Goal: Information Seeking & Learning: Find specific fact

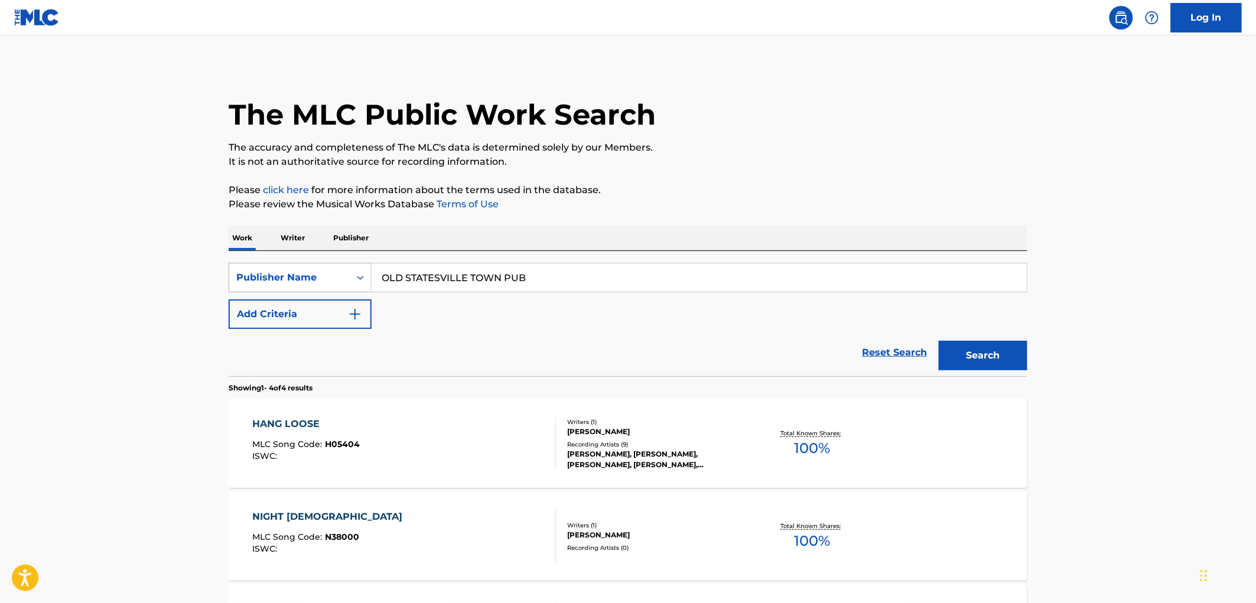
click at [312, 281] on div "Publisher Name" at bounding box center [289, 278] width 106 height 14
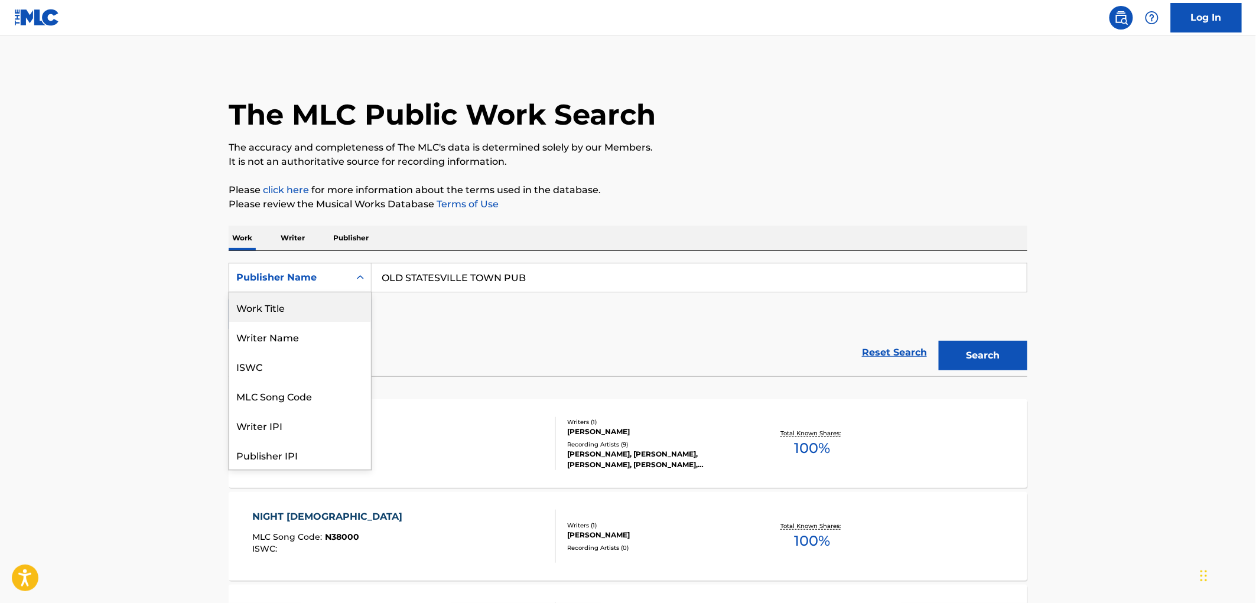
click at [248, 311] on div "Work Title" at bounding box center [300, 308] width 142 height 30
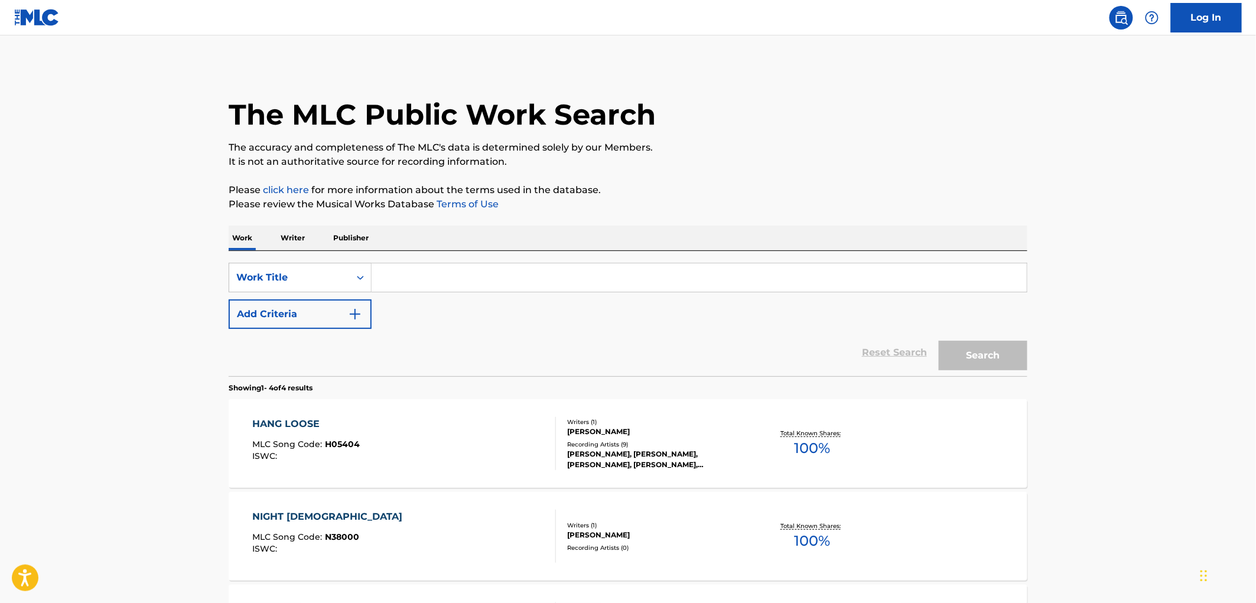
paste input "Face Meets Glass"
type input "Face Meets Glass"
click at [976, 352] on button "Search" at bounding box center [983, 356] width 89 height 30
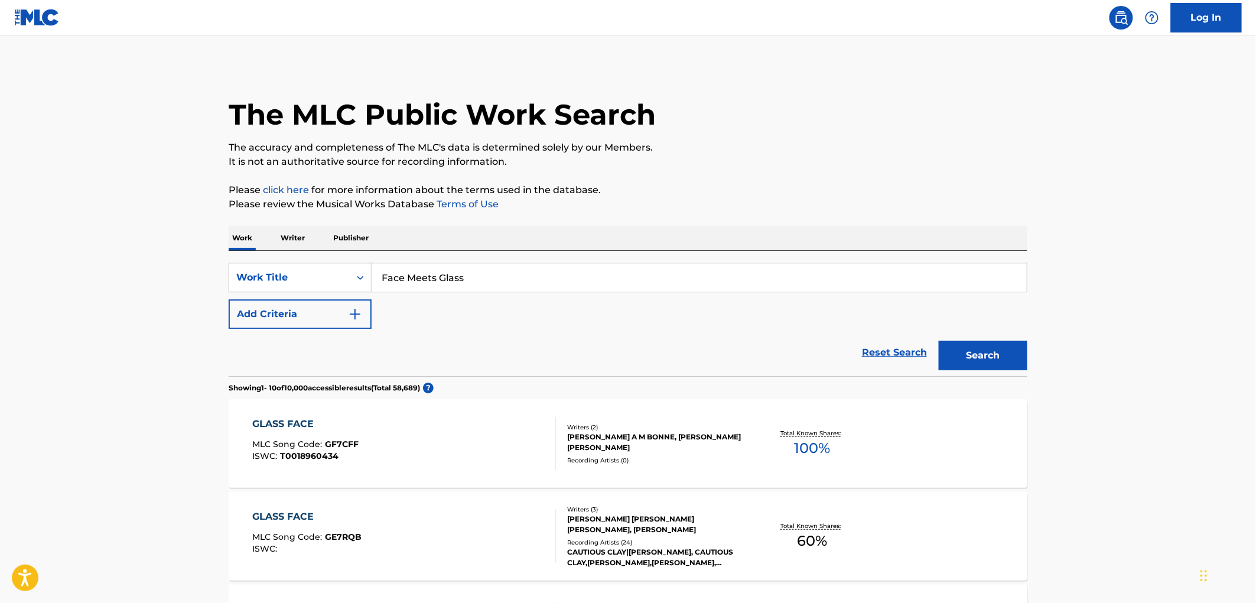
click at [359, 316] on img "Search Form" at bounding box center [355, 314] width 14 height 14
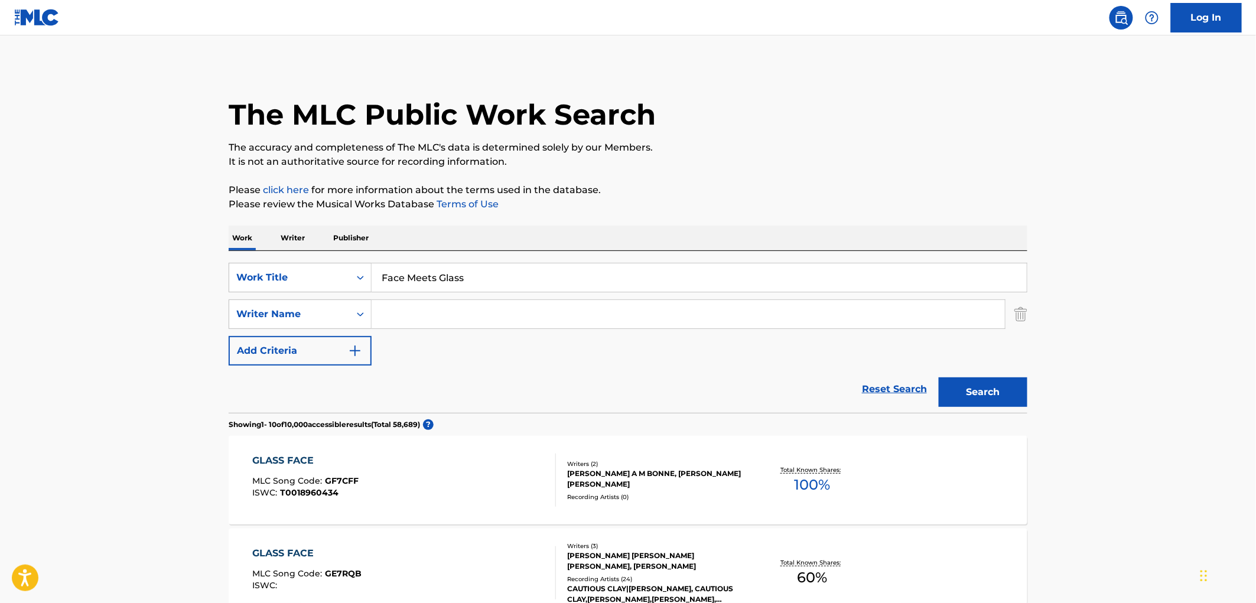
click at [432, 313] on input "Search Form" at bounding box center [689, 314] width 634 height 28
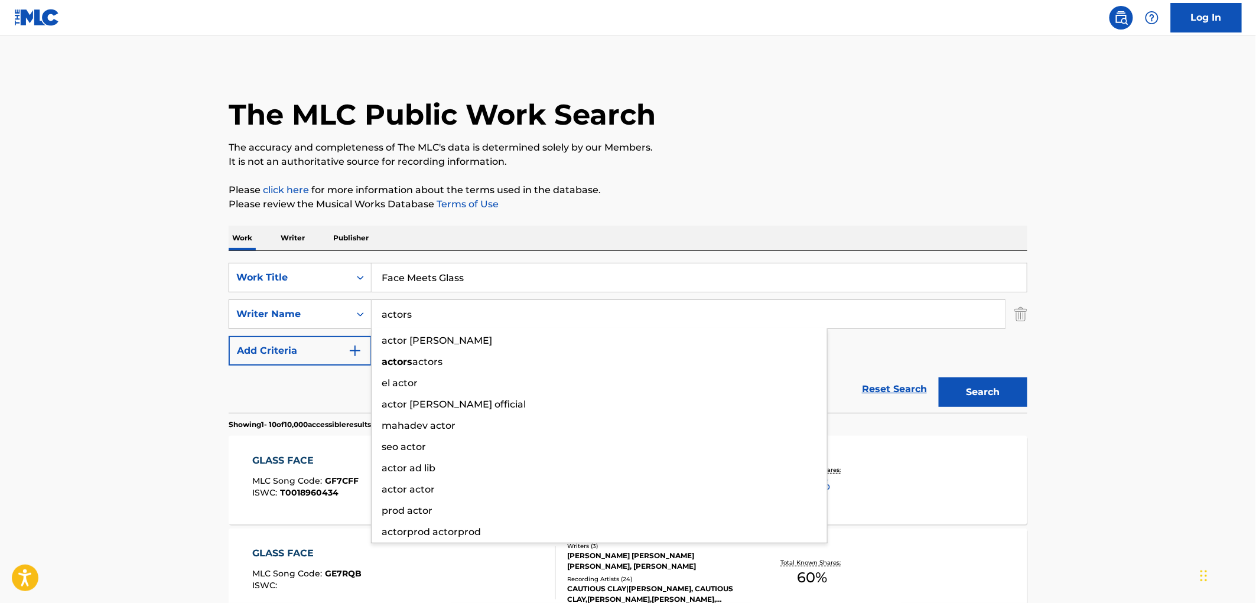
type input "actors"
click at [939, 378] on button "Search" at bounding box center [983, 393] width 89 height 30
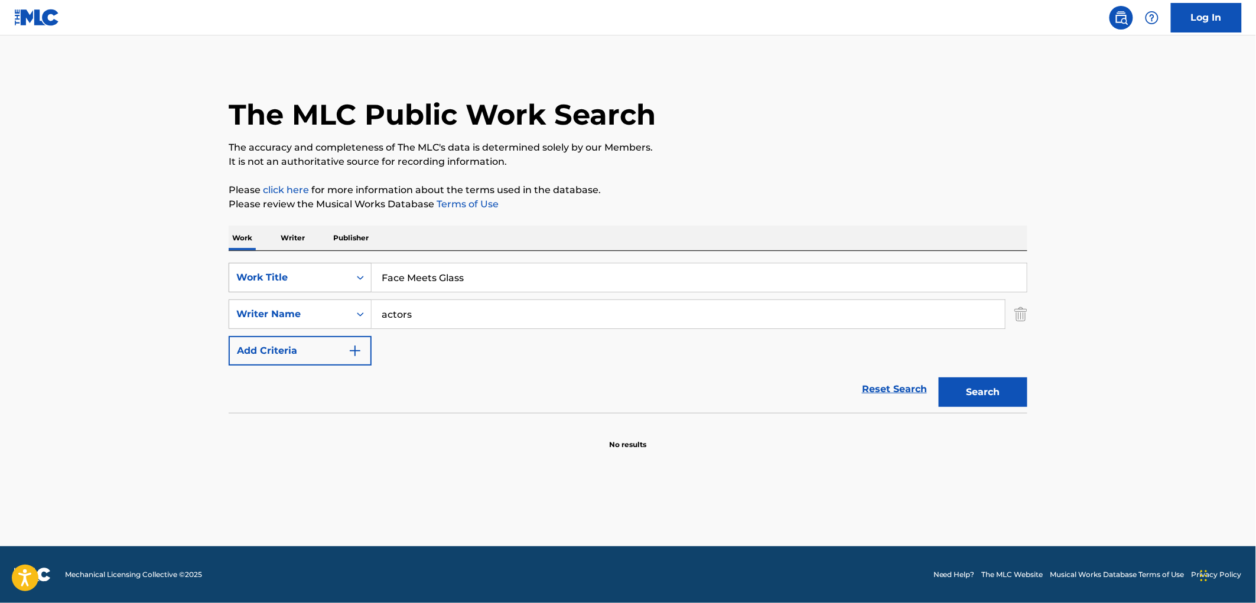
drag, startPoint x: 479, startPoint y: 279, endPoint x: 349, endPoint y: 268, distance: 130.5
click at [349, 268] on div "SearchWithCriteriaf1c92a68-9ce8-4e93-83a2-fe17a912f550 Work Title Face Meets Gl…" at bounding box center [628, 278] width 799 height 30
paste input "OLD STATESVILLE TOWN PUB. (DISSOLVED)"
type input "OLD STATESVILLE TOWN PUB. (DISSOLVED)"
drag, startPoint x: 394, startPoint y: 310, endPoint x: 339, endPoint y: 311, distance: 55.6
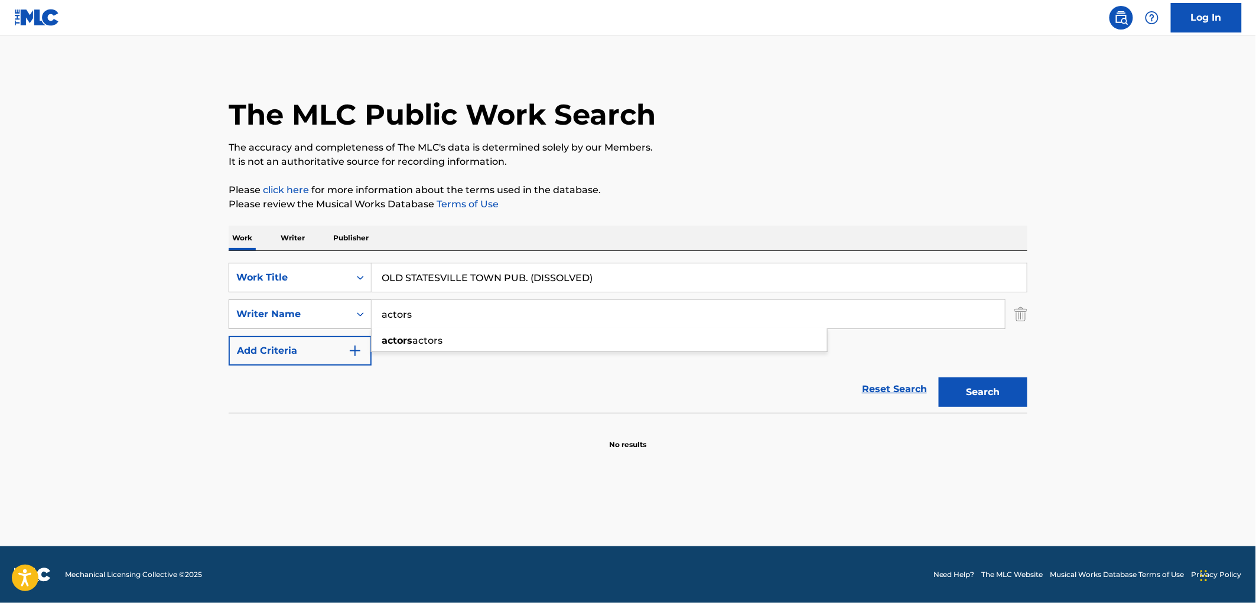
click at [339, 311] on div "SearchWithCriteria236b63c8-95a3-4b5f-9c11-9260924eb3e6 Writer Name actors actor…" at bounding box center [628, 315] width 799 height 30
drag, startPoint x: 501, startPoint y: 274, endPoint x: 684, endPoint y: 274, distance: 182.6
click at [684, 274] on input "OLD STATESVILLE TOWN PUB. (DISSOLVED)" at bounding box center [699, 278] width 655 height 28
type input "OLD [GEOGRAPHIC_DATA]"
drag, startPoint x: 1027, startPoint y: 397, endPoint x: 1011, endPoint y: 398, distance: 16.1
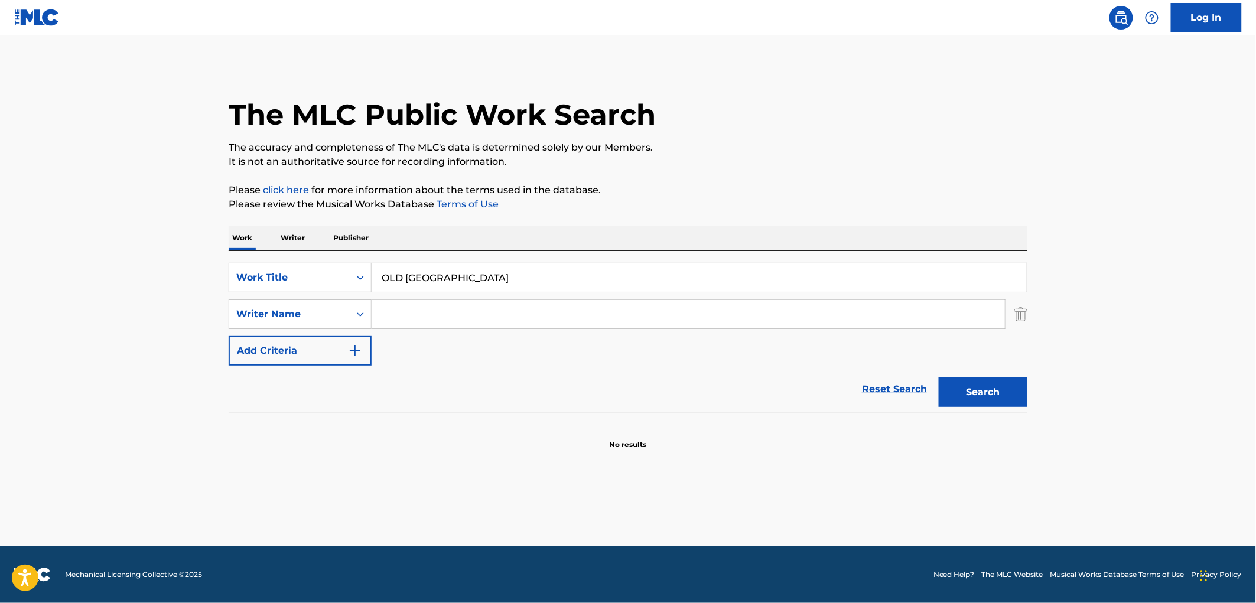
click at [1026, 397] on button "Search" at bounding box center [983, 393] width 89 height 30
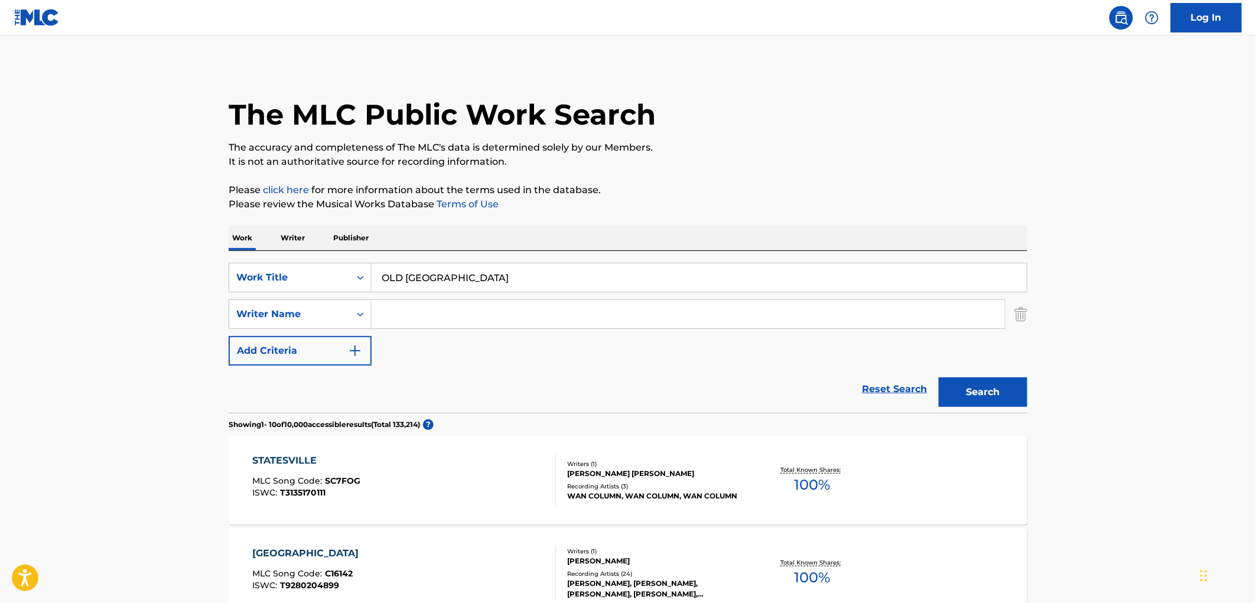
click at [352, 482] on span "SC7FOG" at bounding box center [343, 481] width 35 height 11
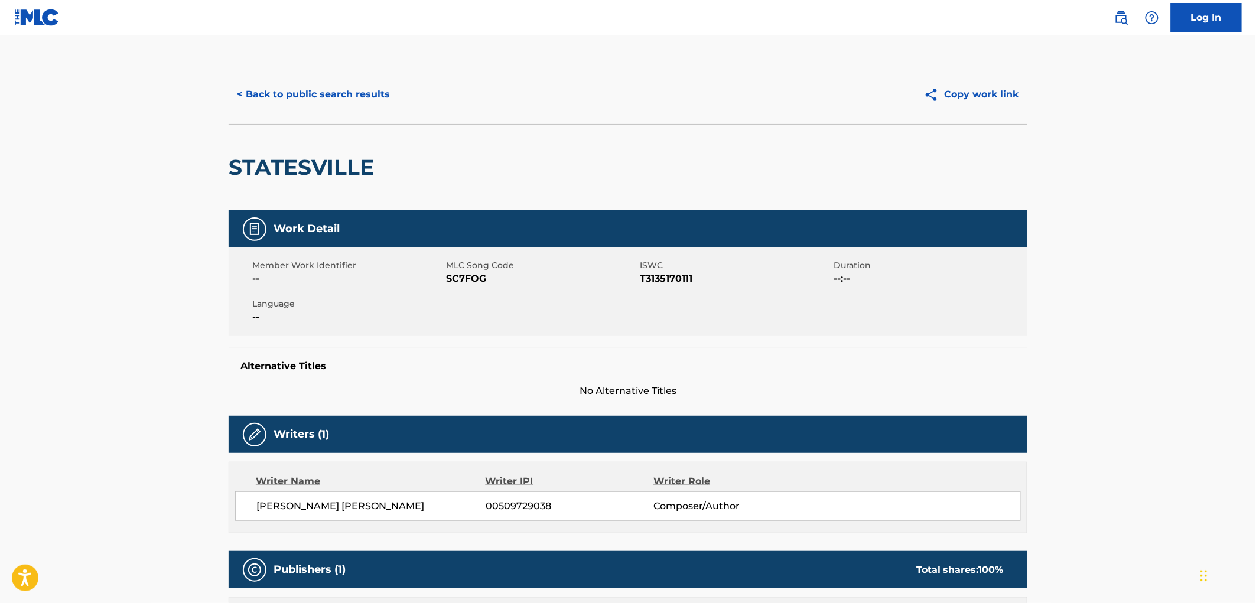
click at [300, 96] on button "< Back to public search results" at bounding box center [314, 95] width 170 height 30
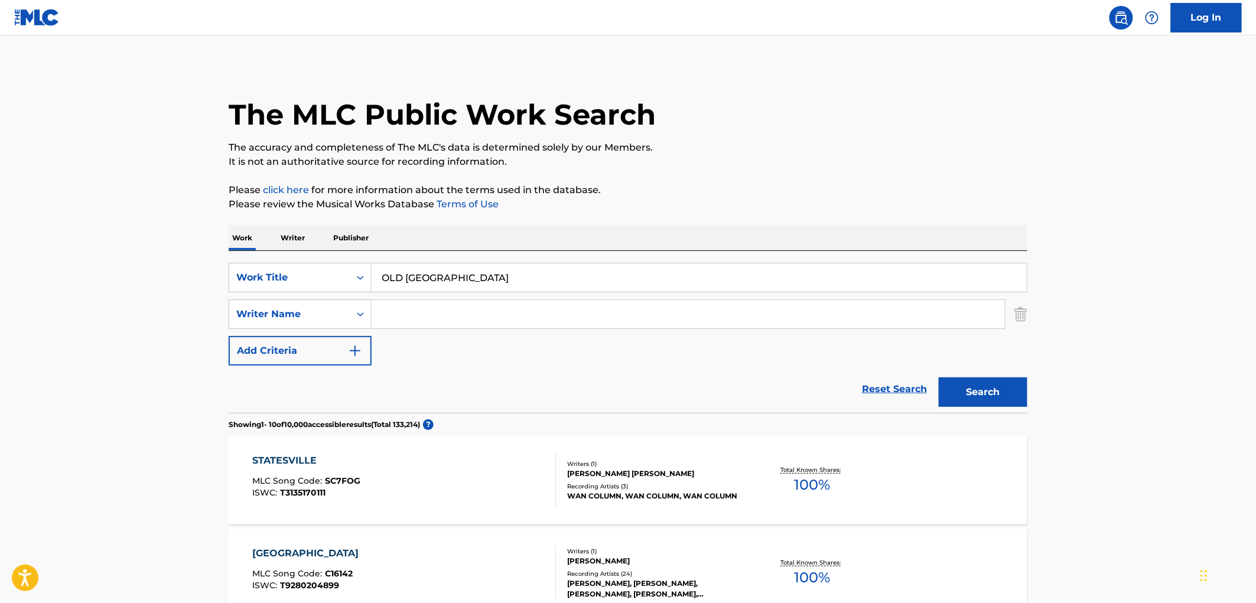
click at [340, 482] on span "SC7FOG" at bounding box center [343, 481] width 35 height 11
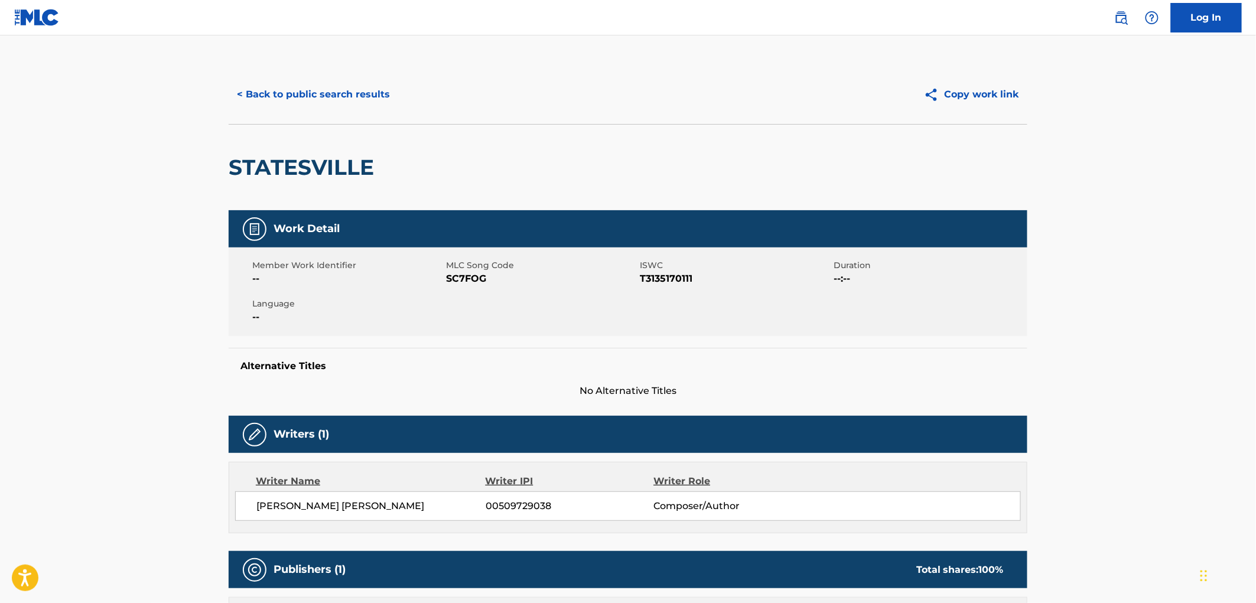
click at [311, 95] on button "< Back to public search results" at bounding box center [314, 95] width 170 height 30
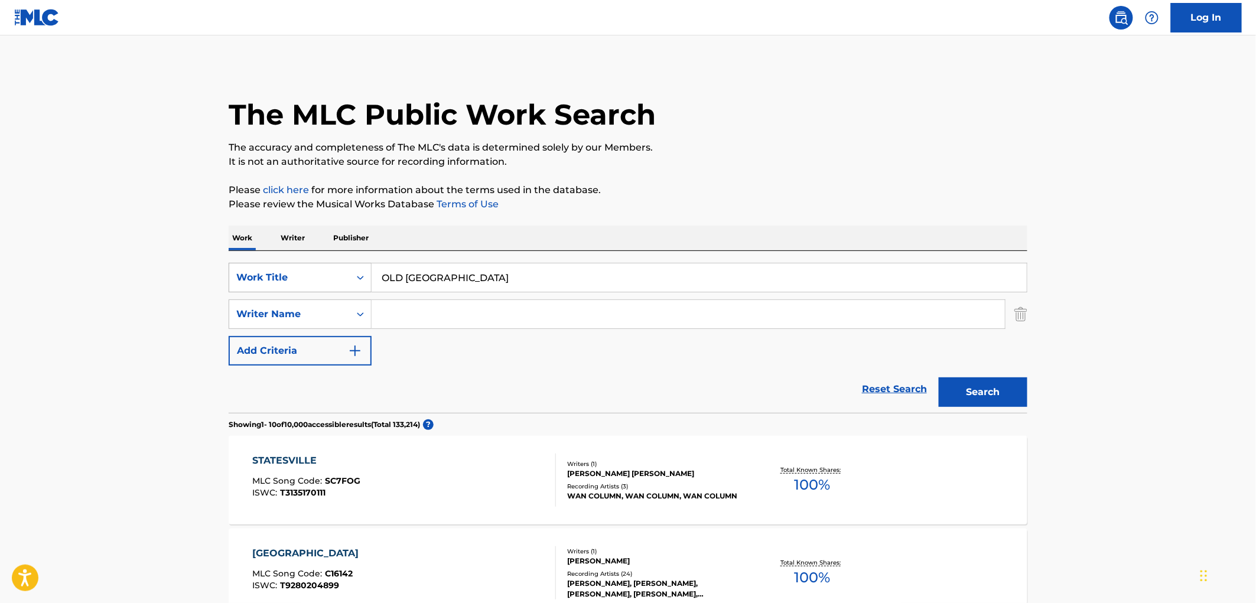
click at [348, 285] on div "Work Title" at bounding box center [289, 278] width 121 height 22
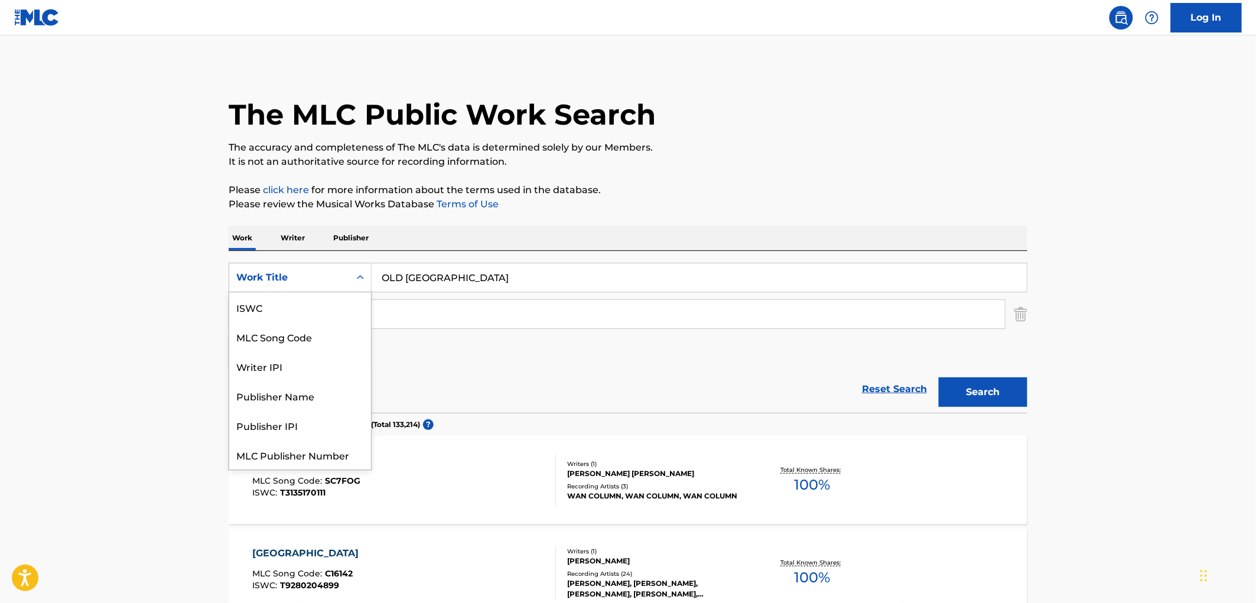
scroll to position [30, 0]
click at [309, 368] on div "Publisher Name" at bounding box center [300, 367] width 142 height 30
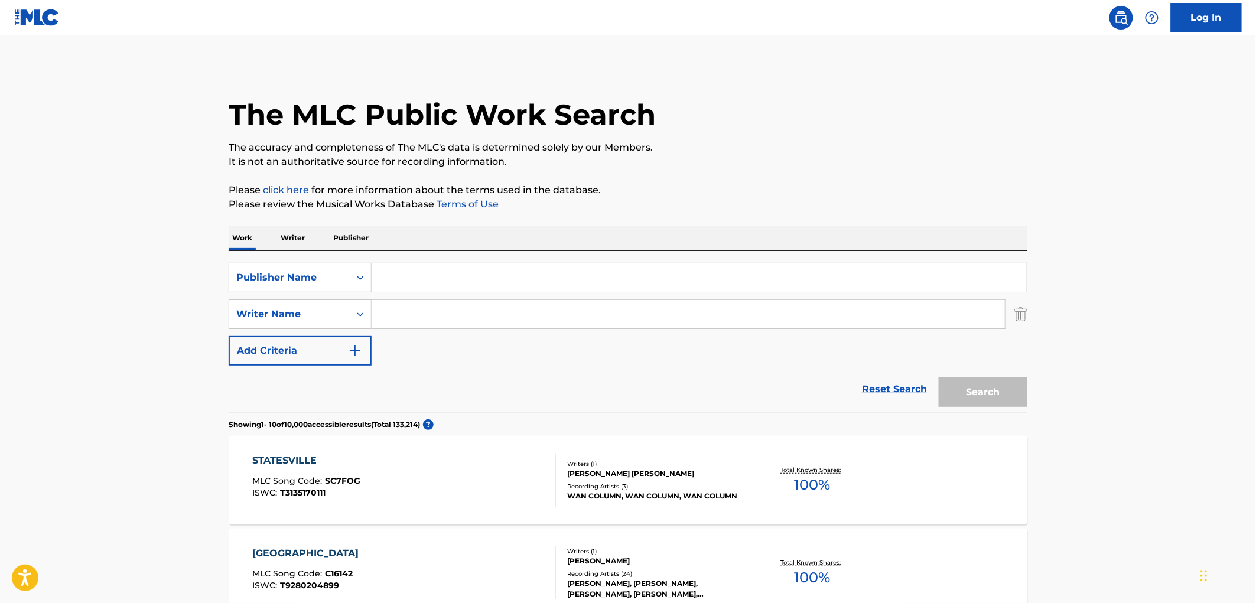
paste input "OLD [GEOGRAPHIC_DATA]"
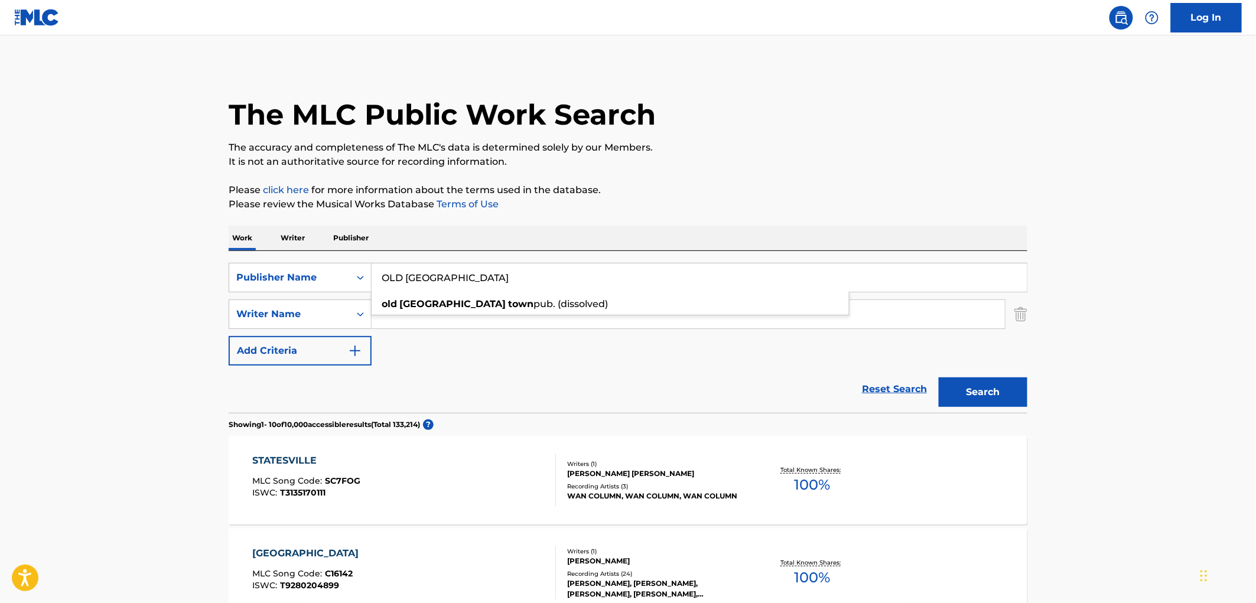
type input "OLD [GEOGRAPHIC_DATA]"
click at [981, 397] on button "Search" at bounding box center [983, 393] width 89 height 30
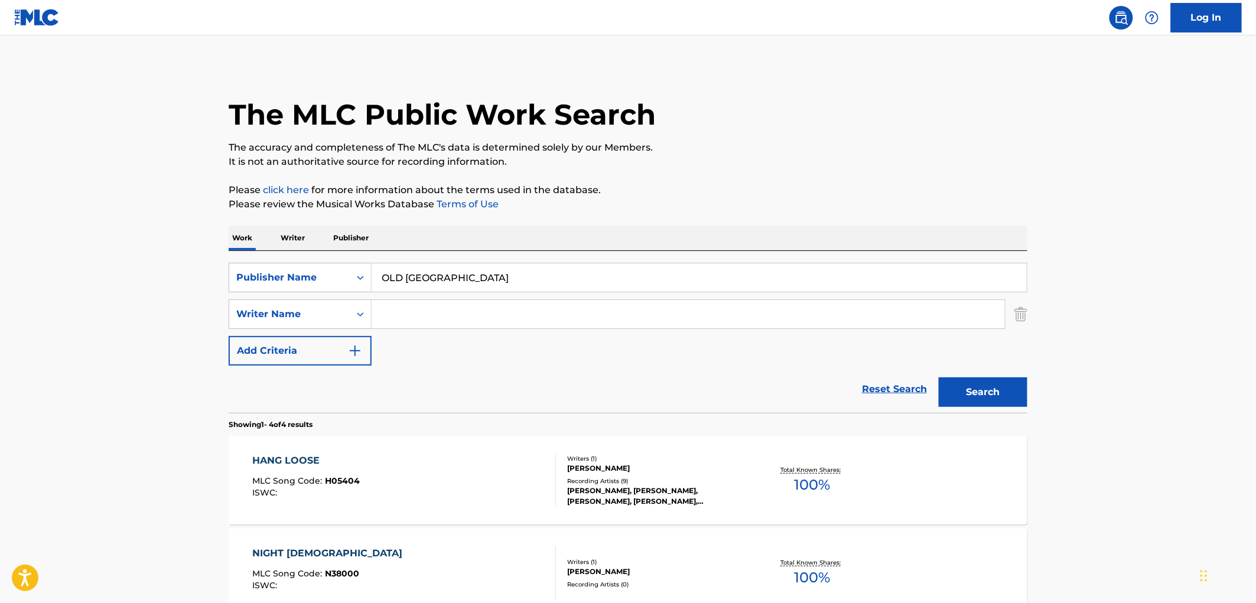
click at [352, 480] on span "H05404" at bounding box center [343, 481] width 35 height 11
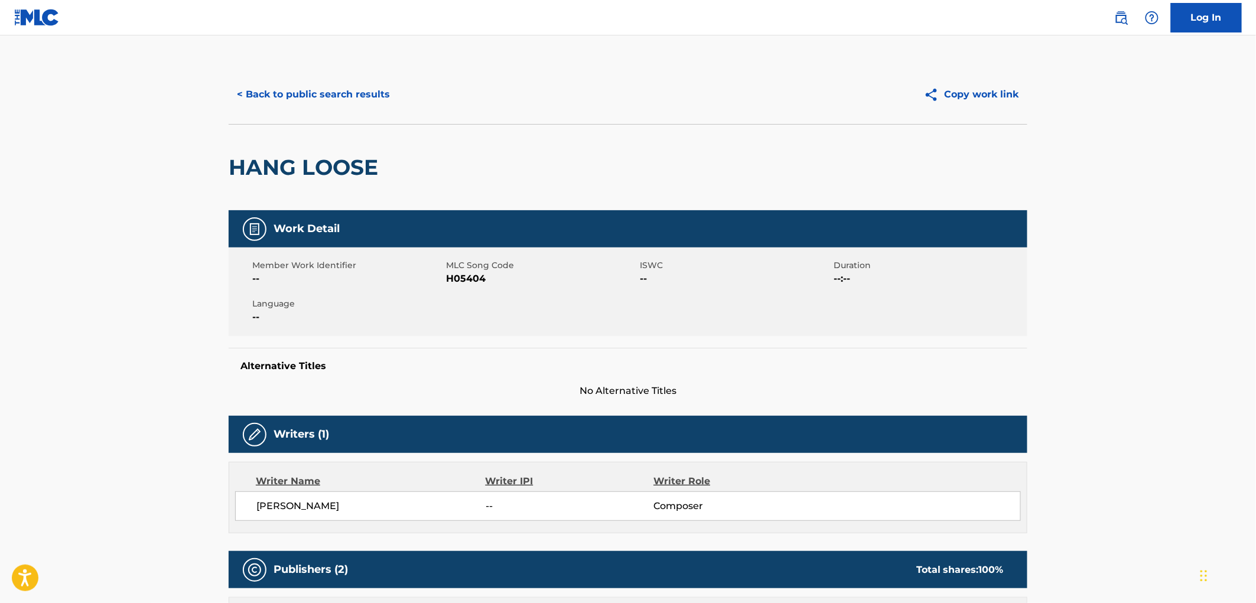
click at [380, 107] on button "< Back to public search results" at bounding box center [314, 95] width 170 height 30
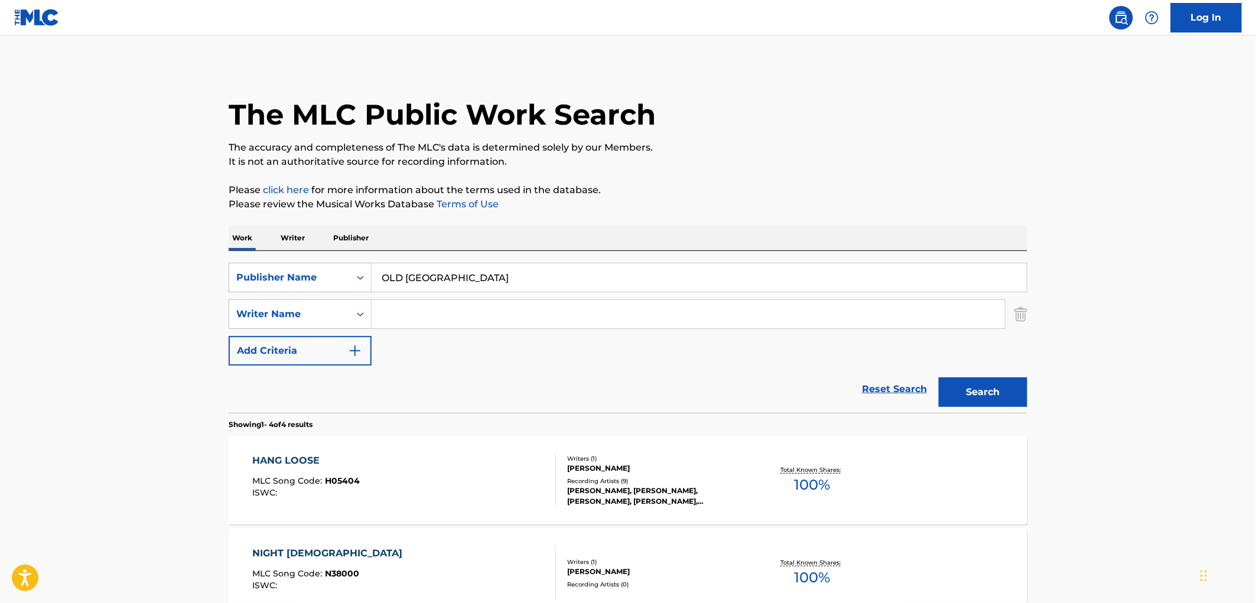
drag, startPoint x: 524, startPoint y: 284, endPoint x: 408, endPoint y: 271, distance: 116.0
click at [318, 269] on div "SearchWithCriteriaae3878b4-c6d1-41cd-be50-67ede056e253 Publisher Name [GEOGRAPH…" at bounding box center [628, 278] width 799 height 30
paste input "TOY PUBLISHING"
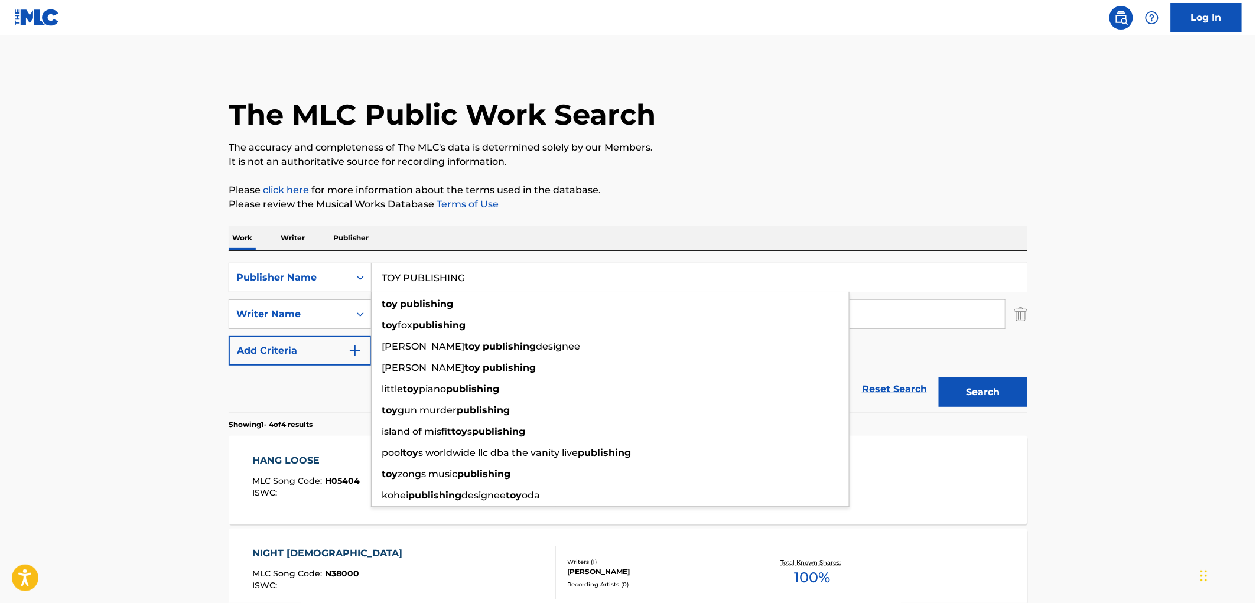
type input "TOY PUBLISHING"
click at [1006, 398] on button "Search" at bounding box center [983, 393] width 89 height 30
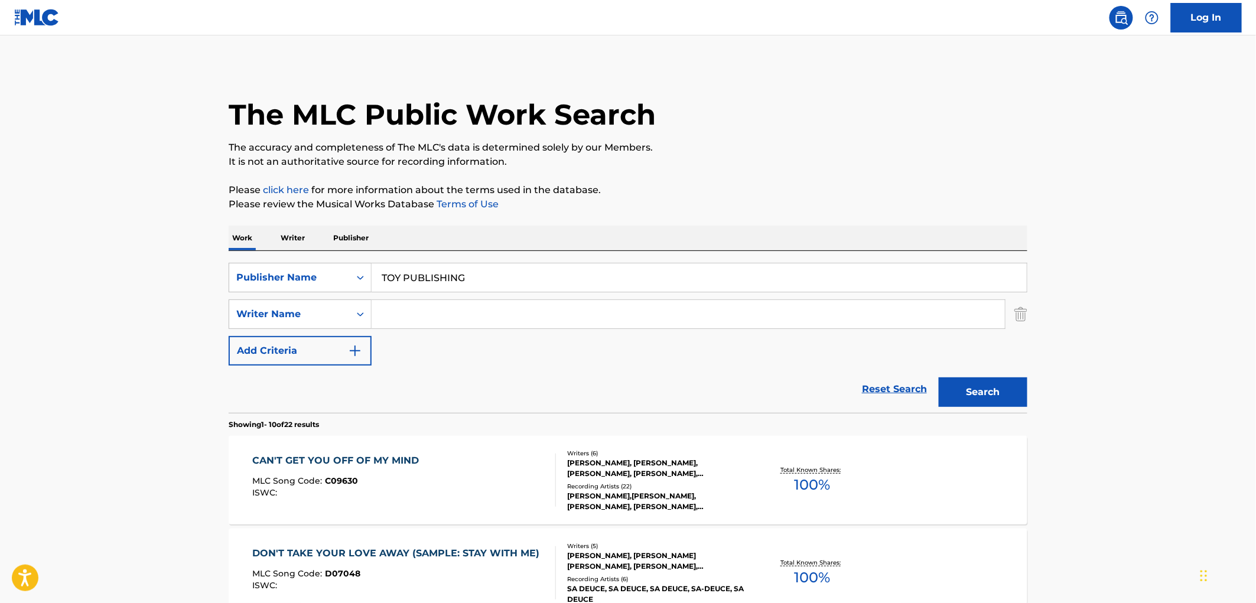
click at [337, 482] on span "C09630" at bounding box center [342, 481] width 33 height 11
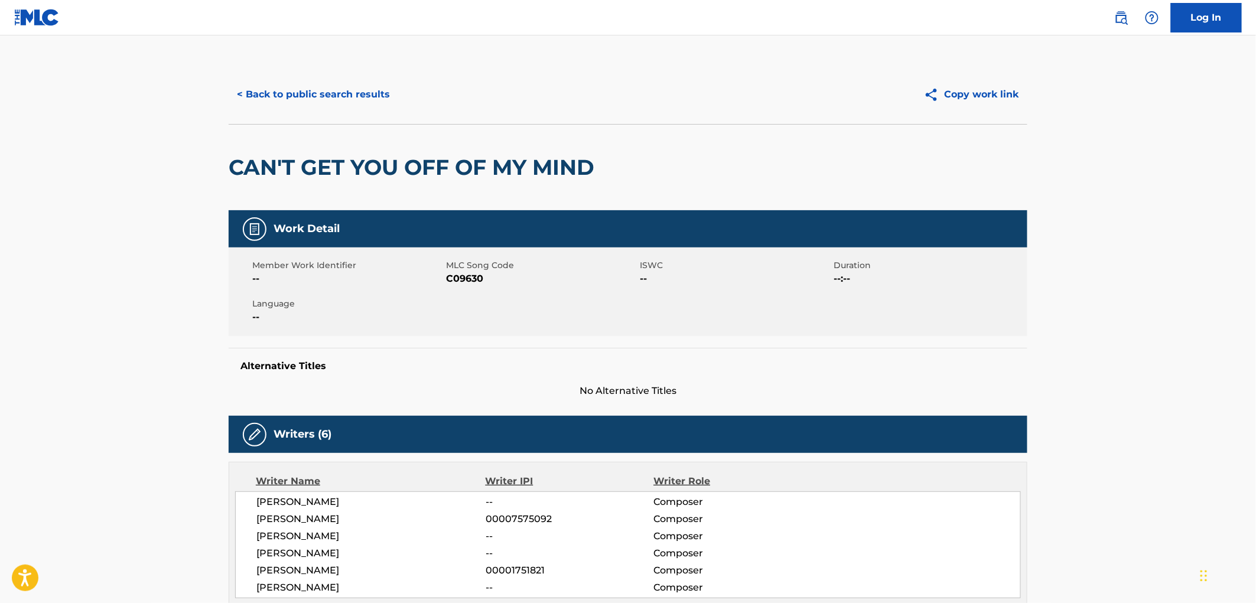
click at [365, 104] on button "< Back to public search results" at bounding box center [314, 95] width 170 height 30
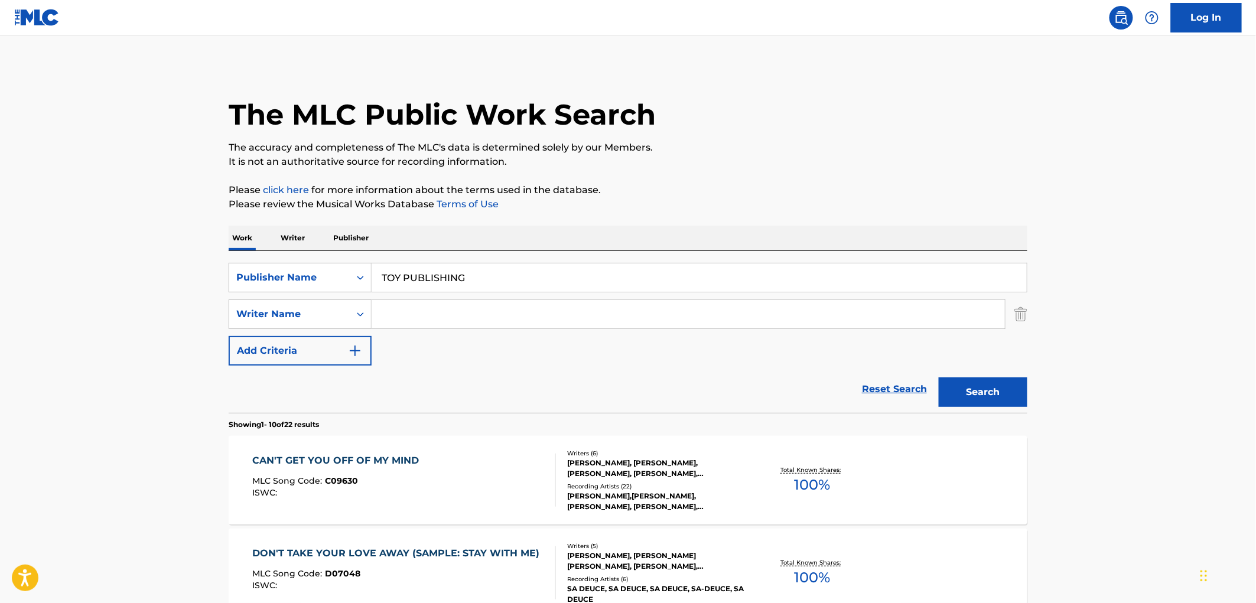
drag, startPoint x: 382, startPoint y: 273, endPoint x: 489, endPoint y: 269, distance: 107.0
click at [489, 269] on input "TOY PUBLISHING" at bounding box center [699, 278] width 655 height 28
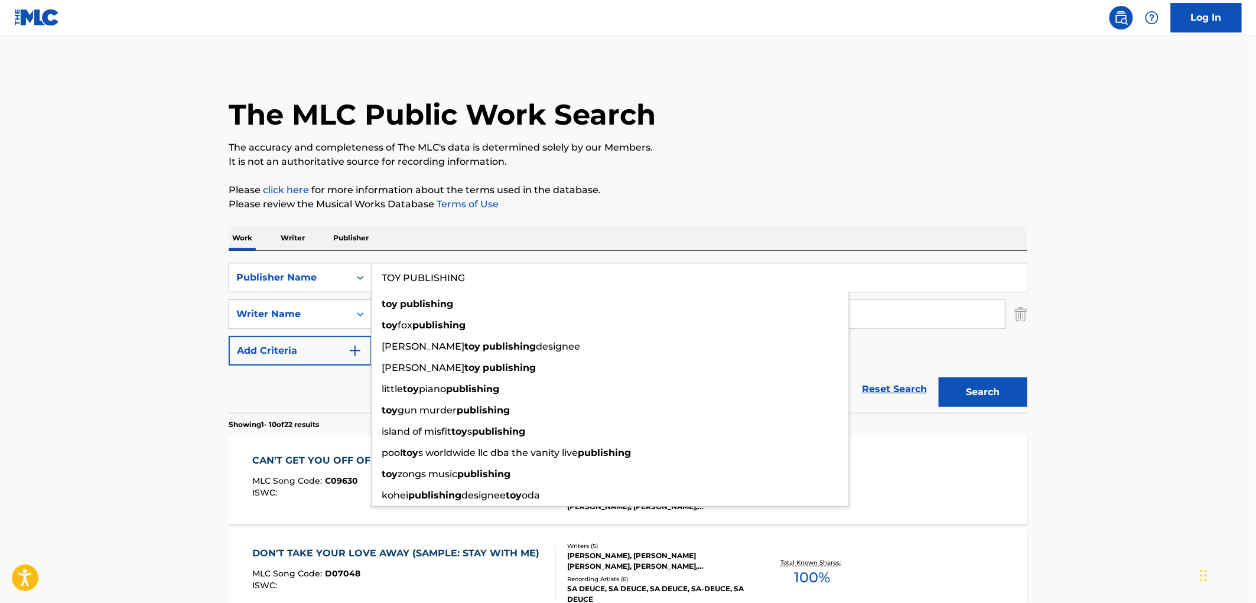
paste input "LILLOSKY"
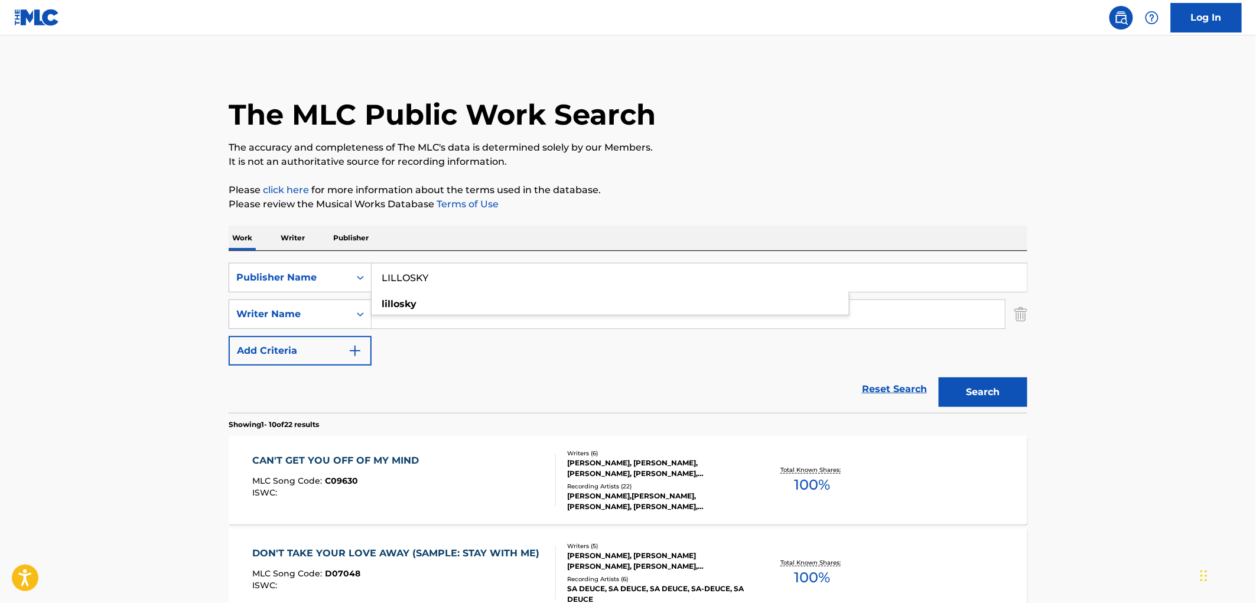
type input "LILLOSKY"
click at [976, 388] on button "Search" at bounding box center [983, 393] width 89 height 30
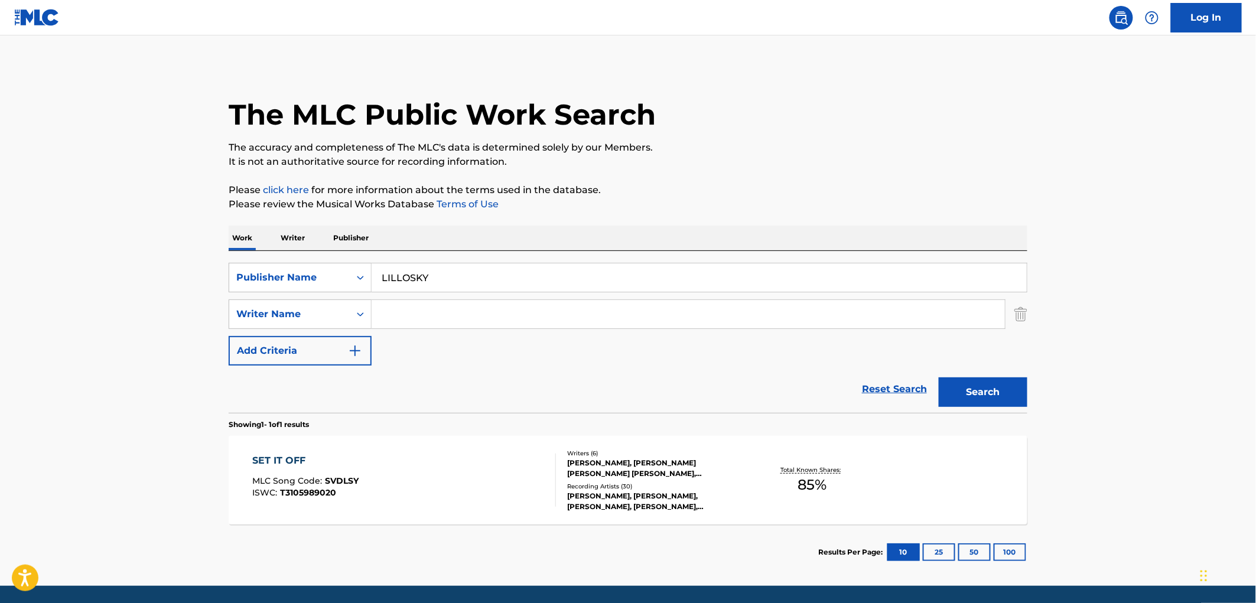
click at [339, 472] on div "SET IT OFF MLC Song Code : SVDLSY ISWC : T3105989020" at bounding box center [306, 480] width 106 height 53
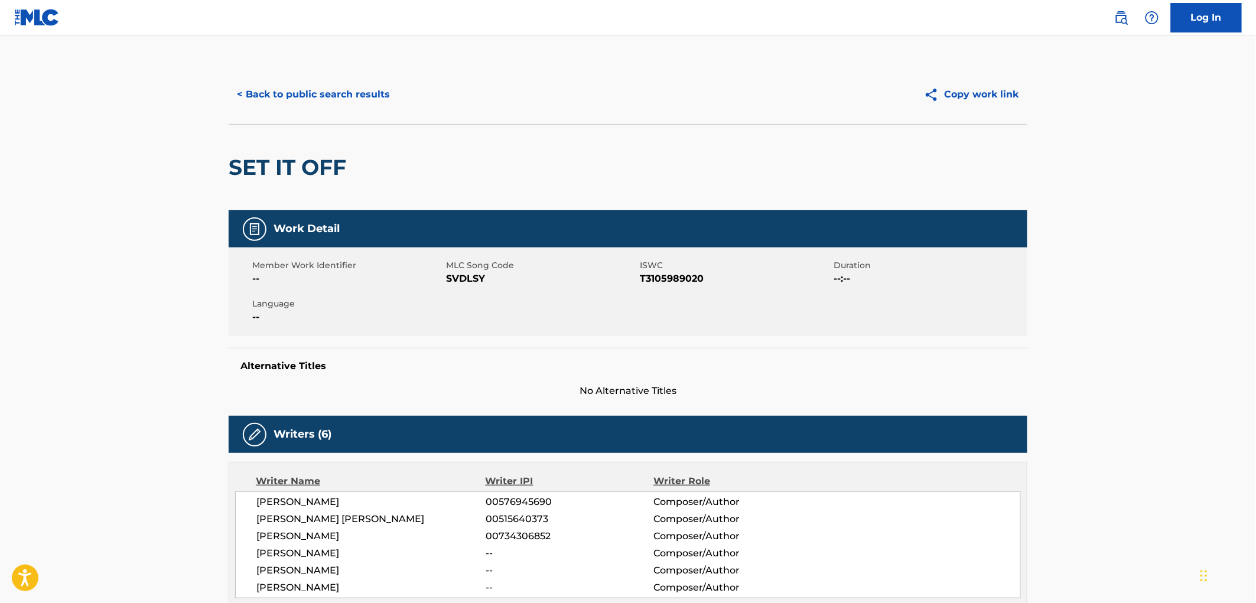
click at [356, 100] on button "< Back to public search results" at bounding box center [314, 95] width 170 height 30
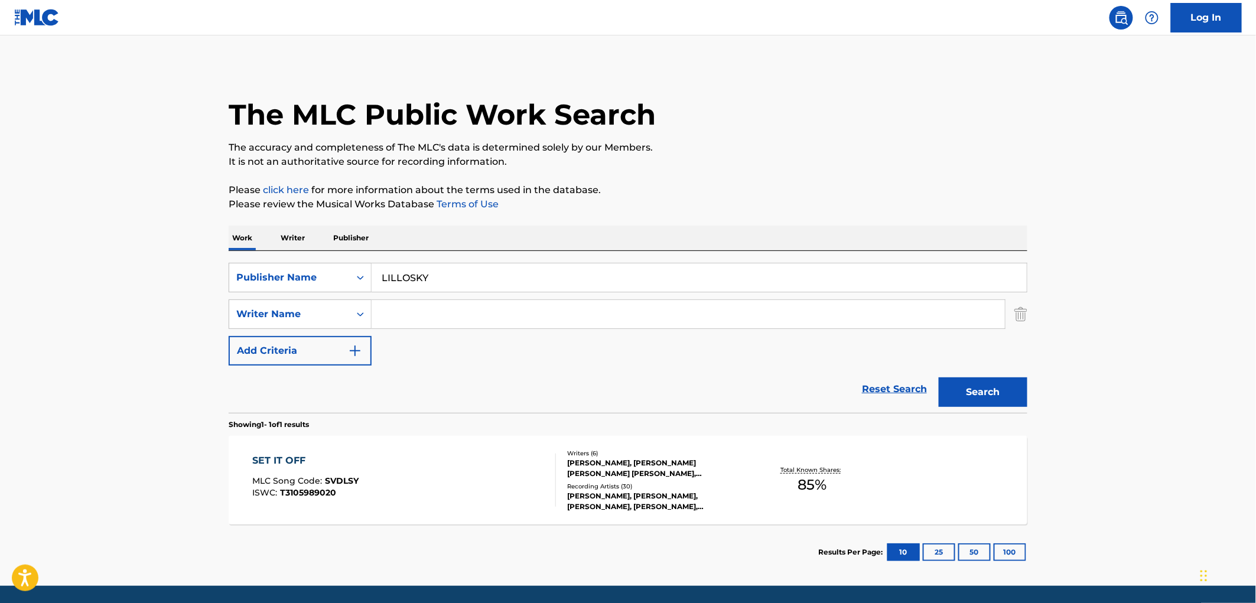
click at [346, 476] on div "SET IT OFF MLC Song Code : SVDLSY ISWC : T3105989020" at bounding box center [306, 480] width 106 height 53
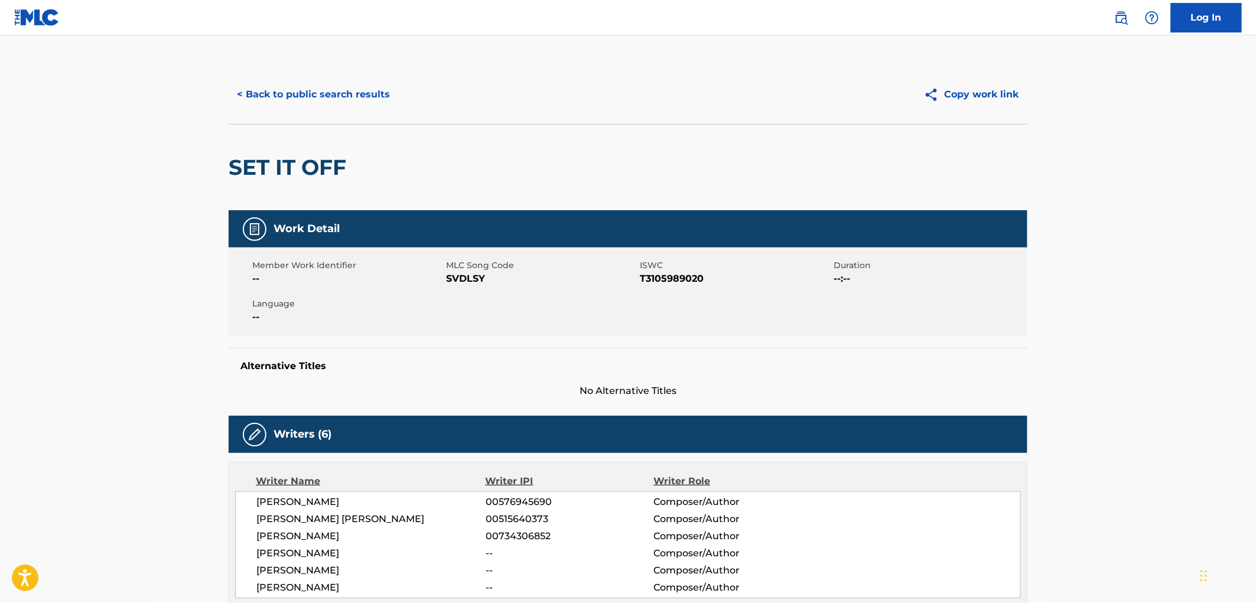
click at [319, 100] on button "< Back to public search results" at bounding box center [314, 95] width 170 height 30
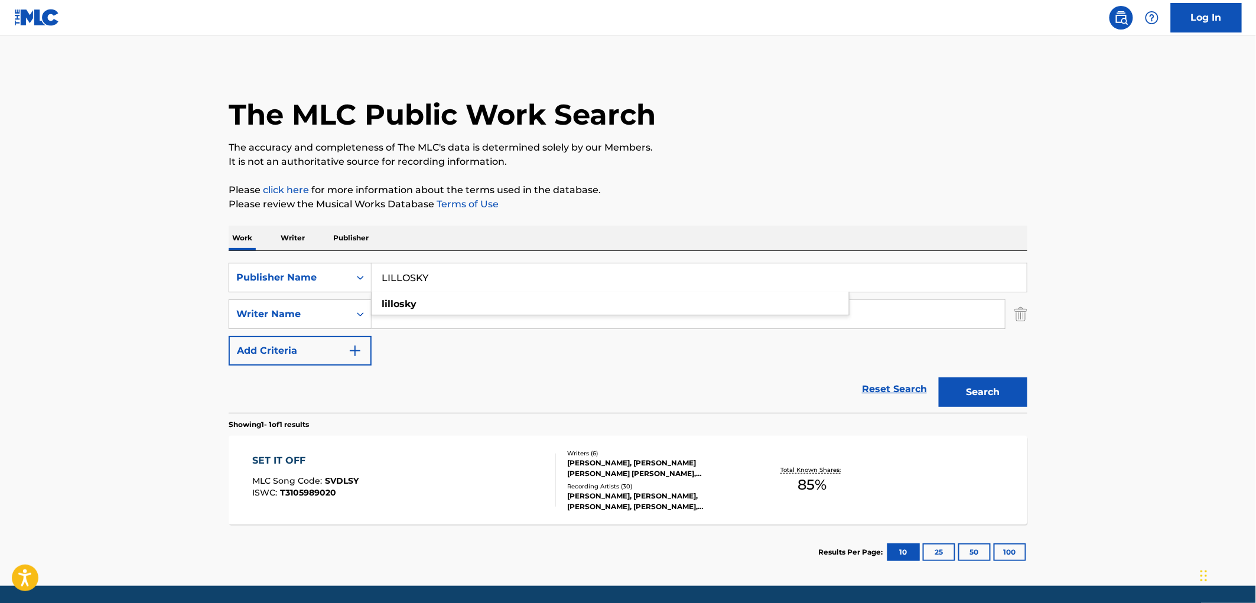
drag, startPoint x: 381, startPoint y: 284, endPoint x: 453, endPoint y: 284, distance: 72.7
click at [453, 284] on input "LILLOSKY" at bounding box center [699, 278] width 655 height 28
paste input "[PERSON_NAME] THEOR"
type input "[PERSON_NAME] THEORY"
click at [1002, 398] on button "Search" at bounding box center [983, 393] width 89 height 30
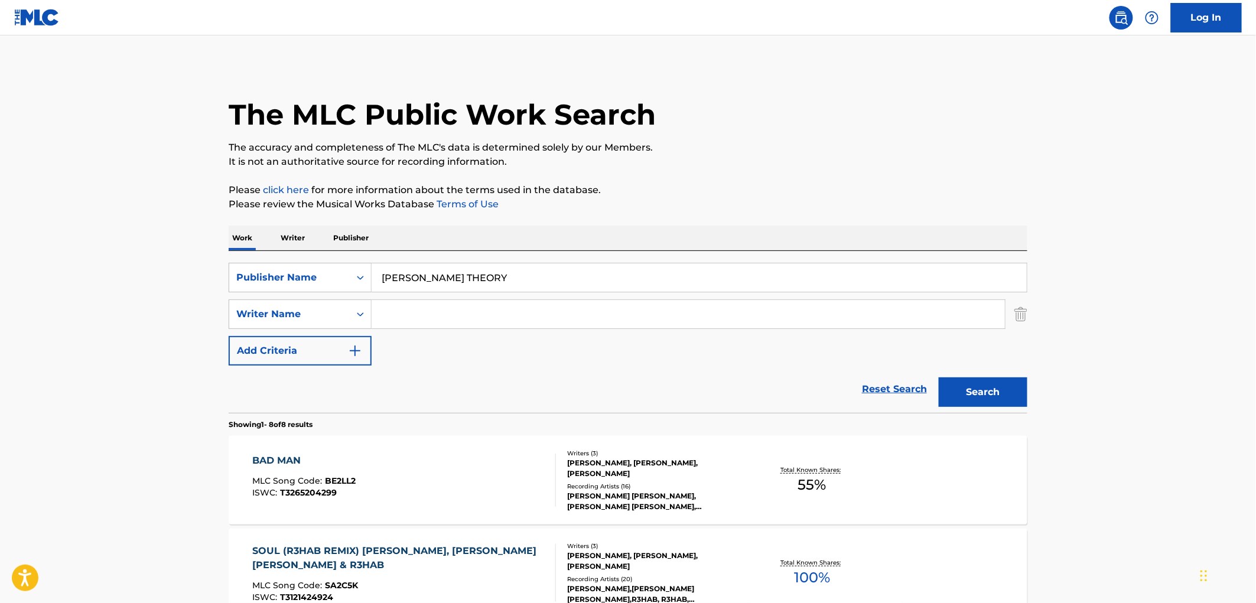
click at [337, 475] on div "BAD MAN MLC Song Code : BE2LL2 ISWC : T3265204299" at bounding box center [304, 480] width 103 height 53
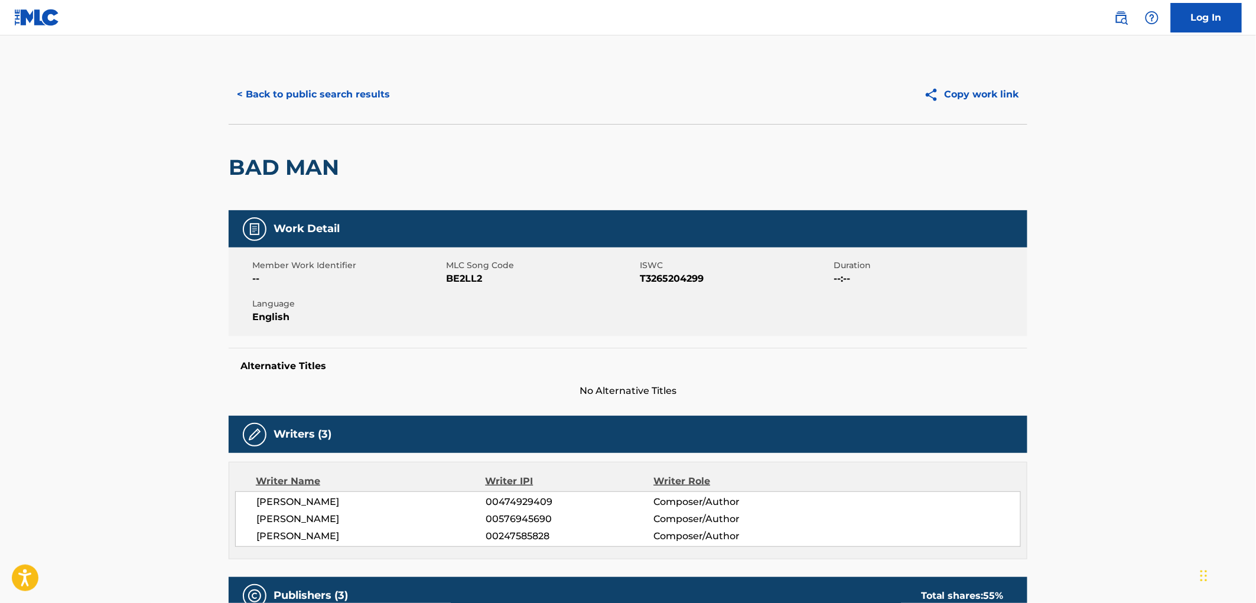
click at [313, 96] on button "< Back to public search results" at bounding box center [314, 95] width 170 height 30
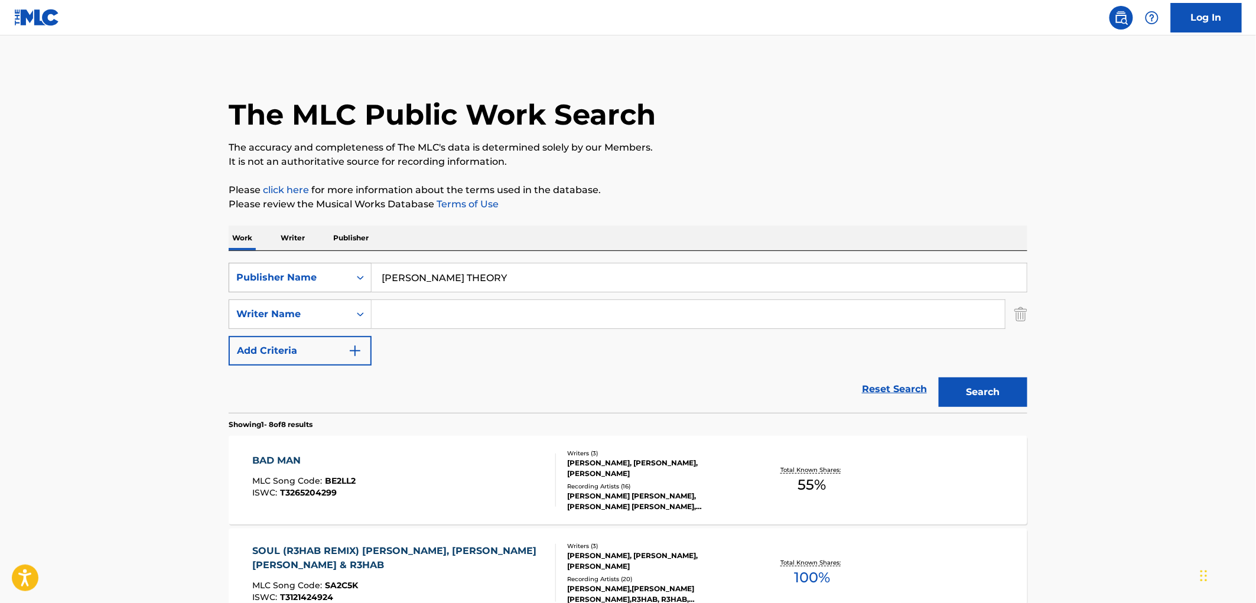
drag, startPoint x: 439, startPoint y: 285, endPoint x: 344, endPoint y: 291, distance: 95.3
click at [344, 290] on div "SearchWithCriteriaae3878b4-c6d1-41cd-be50-67ede056e253 Publisher Name [PERSON_N…" at bounding box center [628, 278] width 799 height 30
paste input "NEW LIONSHEAD MUSIC"
type input "NEW LIONSHEAD MUSIC"
click at [978, 395] on button "Search" at bounding box center [983, 393] width 89 height 30
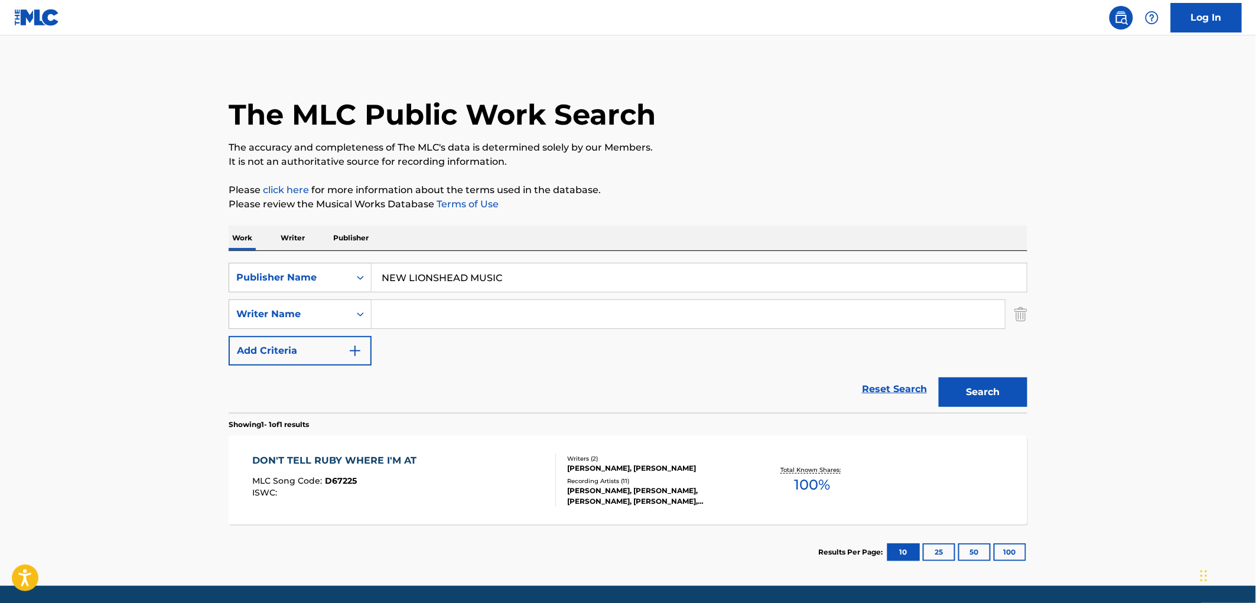
click at [346, 482] on span "D67225" at bounding box center [342, 481] width 32 height 11
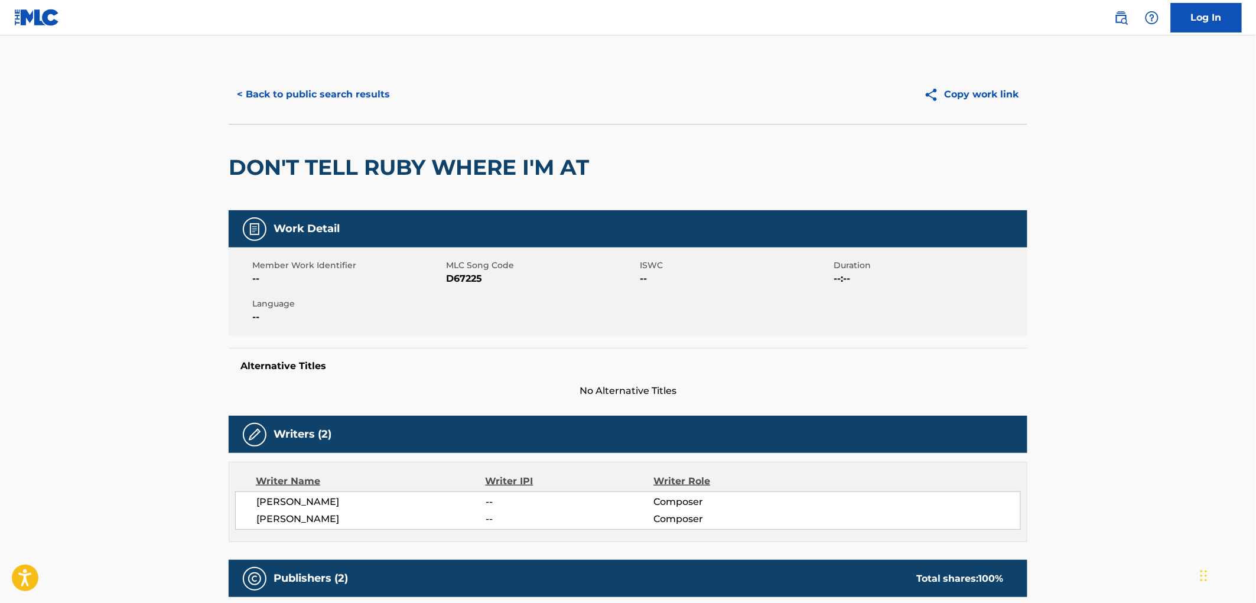
click at [298, 86] on button "< Back to public search results" at bounding box center [314, 95] width 170 height 30
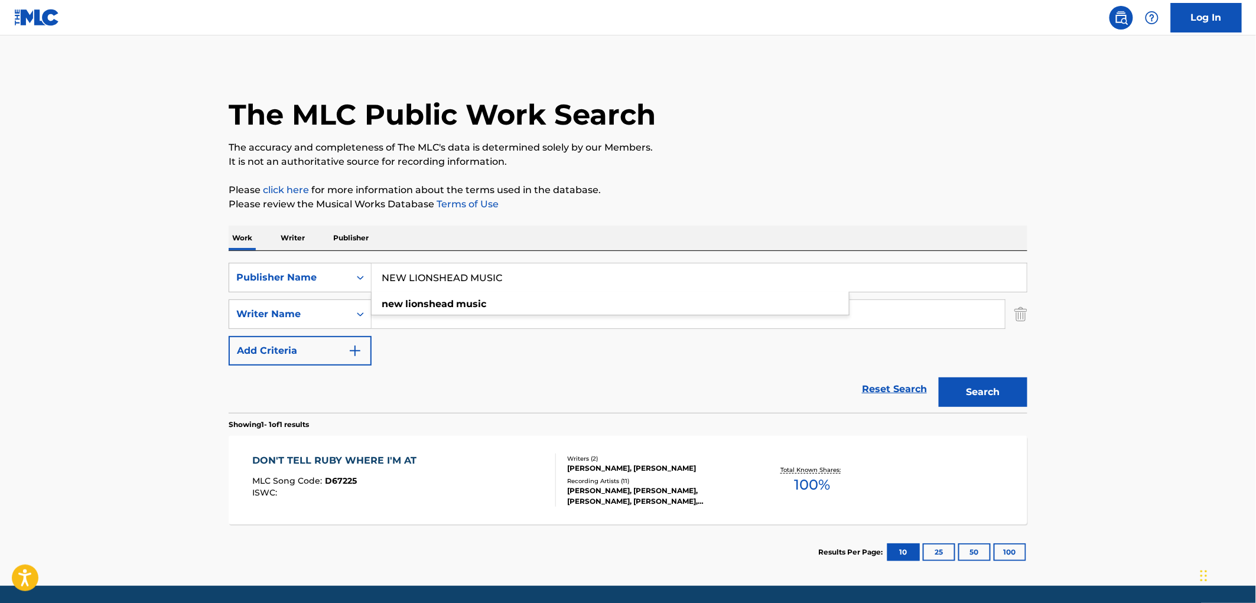
drag, startPoint x: 382, startPoint y: 278, endPoint x: 539, endPoint y: 280, distance: 156.6
click at [539, 280] on input "NEW LIONSHEAD MUSIC" at bounding box center [699, 278] width 655 height 28
paste input "HAIRY WHEEL"
type input "HAIRY WHEEL MUSIC"
click at [1001, 384] on button "Search" at bounding box center [983, 393] width 89 height 30
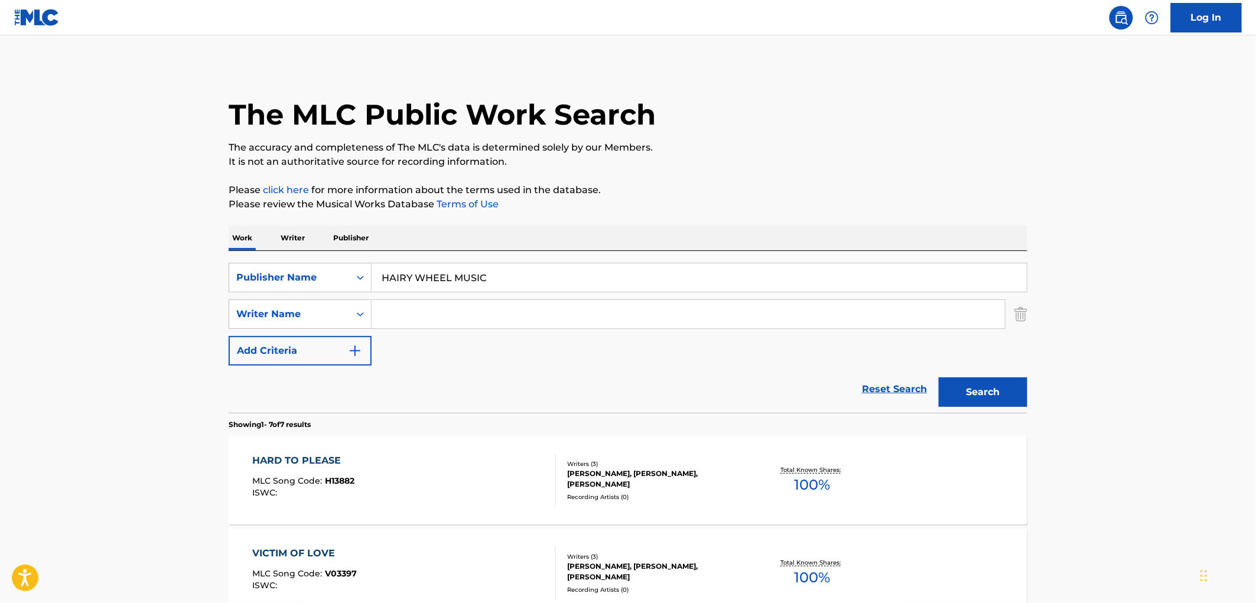
click at [351, 482] on span "H13882" at bounding box center [341, 481] width 30 height 11
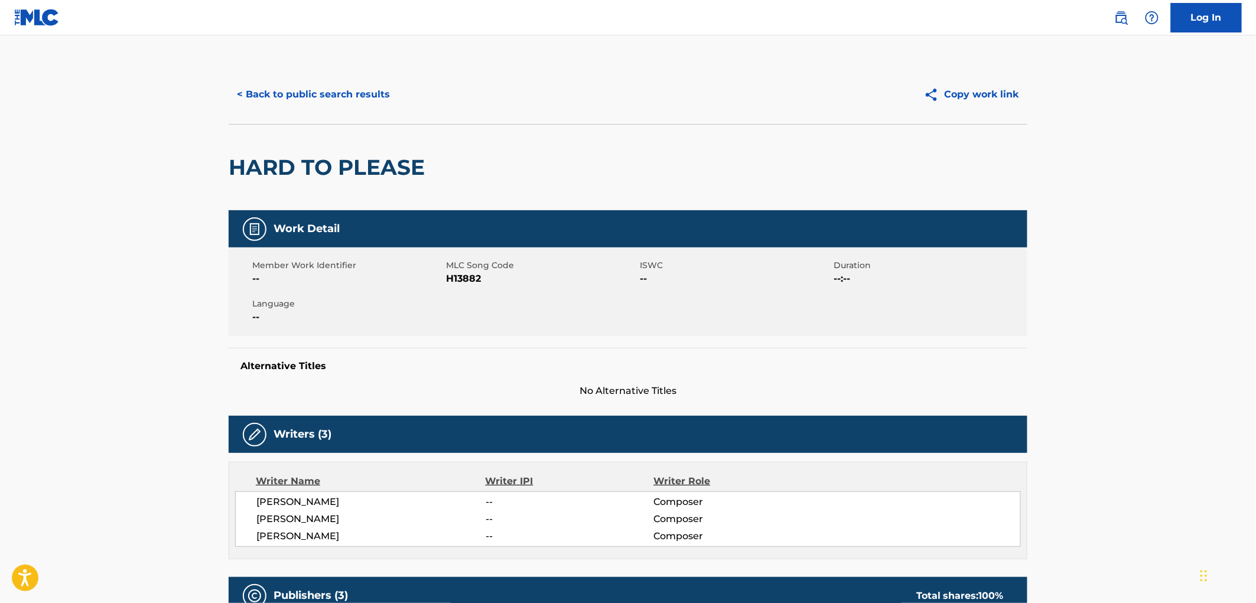
click at [308, 102] on button "< Back to public search results" at bounding box center [314, 95] width 170 height 30
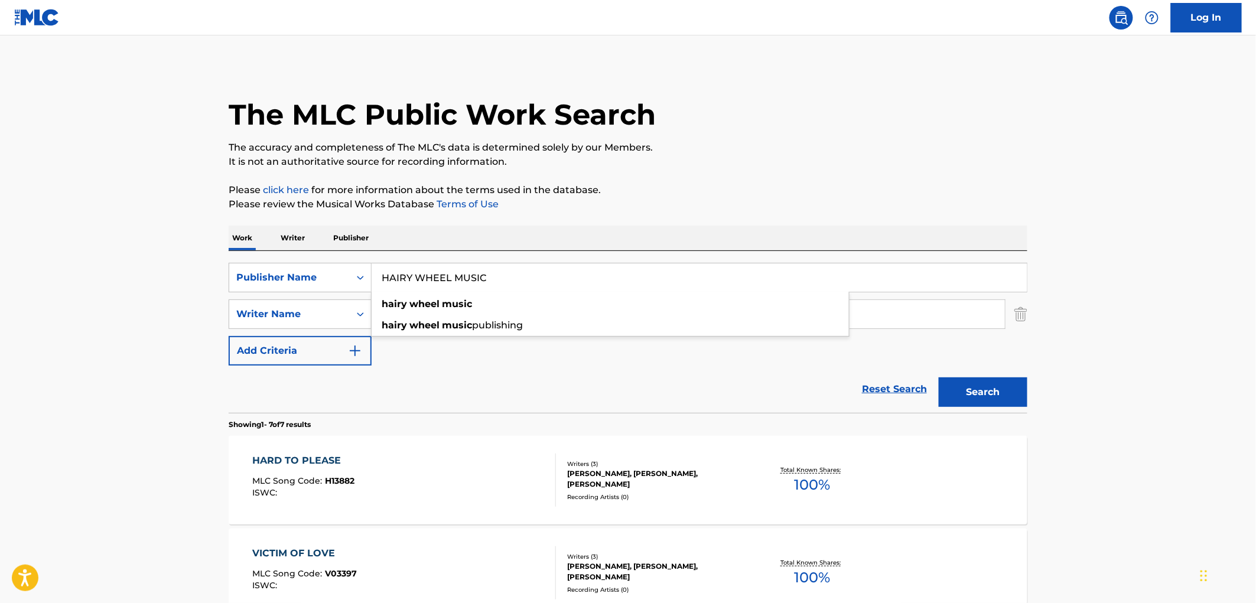
drag, startPoint x: 385, startPoint y: 278, endPoint x: 498, endPoint y: 281, distance: 113.5
click at [498, 281] on input "HAIRY WHEEL MUSIC" at bounding box center [699, 278] width 655 height 28
paste input "BULLETPROOF BEAR PUBLISHING"
click at [977, 408] on div "Search" at bounding box center [980, 389] width 95 height 47
click at [991, 391] on button "Search" at bounding box center [983, 393] width 89 height 30
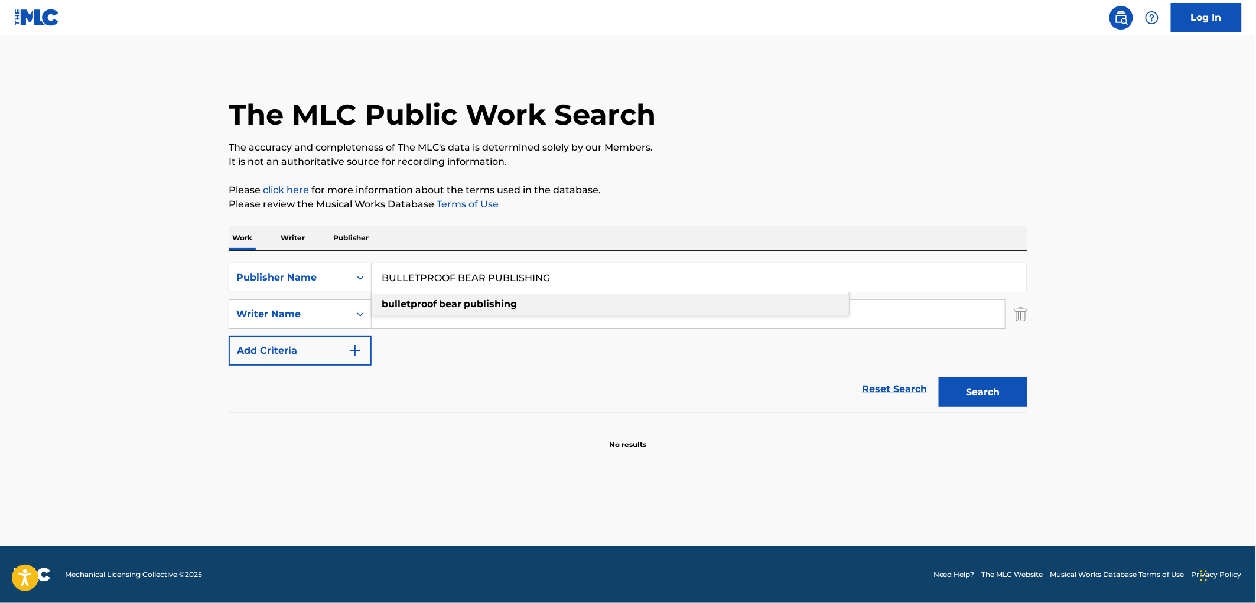
drag, startPoint x: 483, startPoint y: 280, endPoint x: 684, endPoint y: 298, distance: 201.8
click at [684, 292] on div "BULLETPROOF BEAR PUBLISHING bulletproof bear publishing" at bounding box center [699, 278] width 655 height 28
click at [939, 378] on button "Search" at bounding box center [983, 393] width 89 height 30
click at [1009, 388] on button "Search" at bounding box center [983, 393] width 89 height 30
drag, startPoint x: 504, startPoint y: 275, endPoint x: 356, endPoint y: 276, distance: 147.7
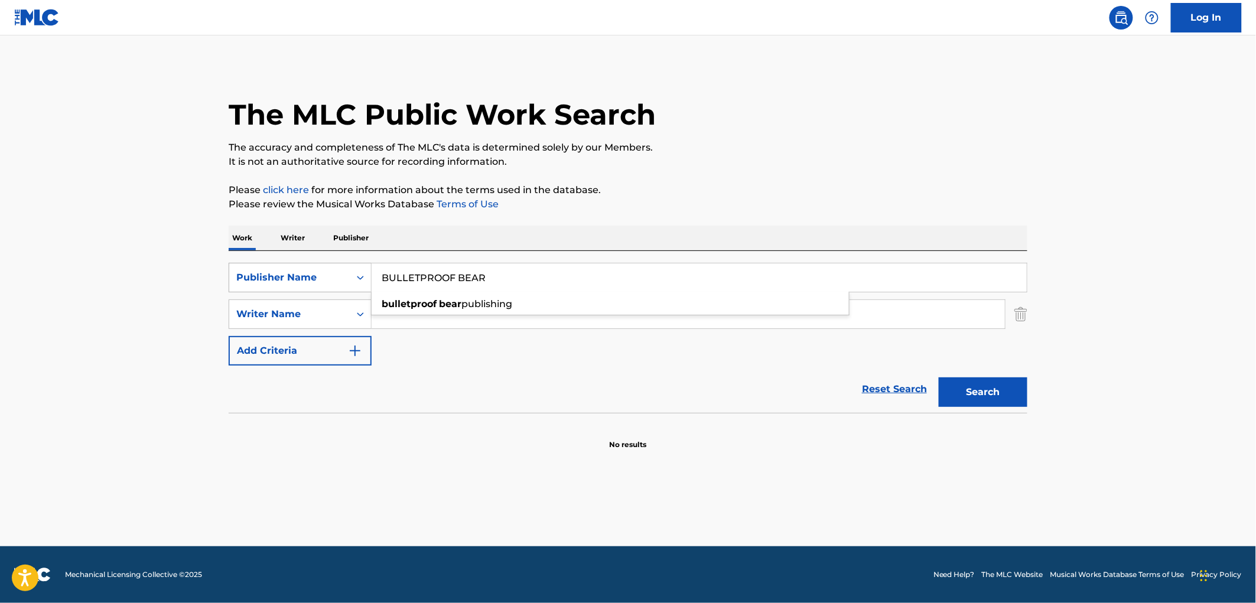
click at [356, 276] on div "SearchWithCriteriaae3878b4-c6d1-41cd-be50-67ede056e253 Publisher Name BULLETPRO…" at bounding box center [628, 278] width 799 height 30
paste input "MISSING LINKER MUSIC"
click at [956, 382] on button "Search" at bounding box center [983, 393] width 89 height 30
drag, startPoint x: 522, startPoint y: 287, endPoint x: 385, endPoint y: 285, distance: 136.5
click at [385, 285] on input "MISSING LINKER MUSIC" at bounding box center [699, 278] width 655 height 28
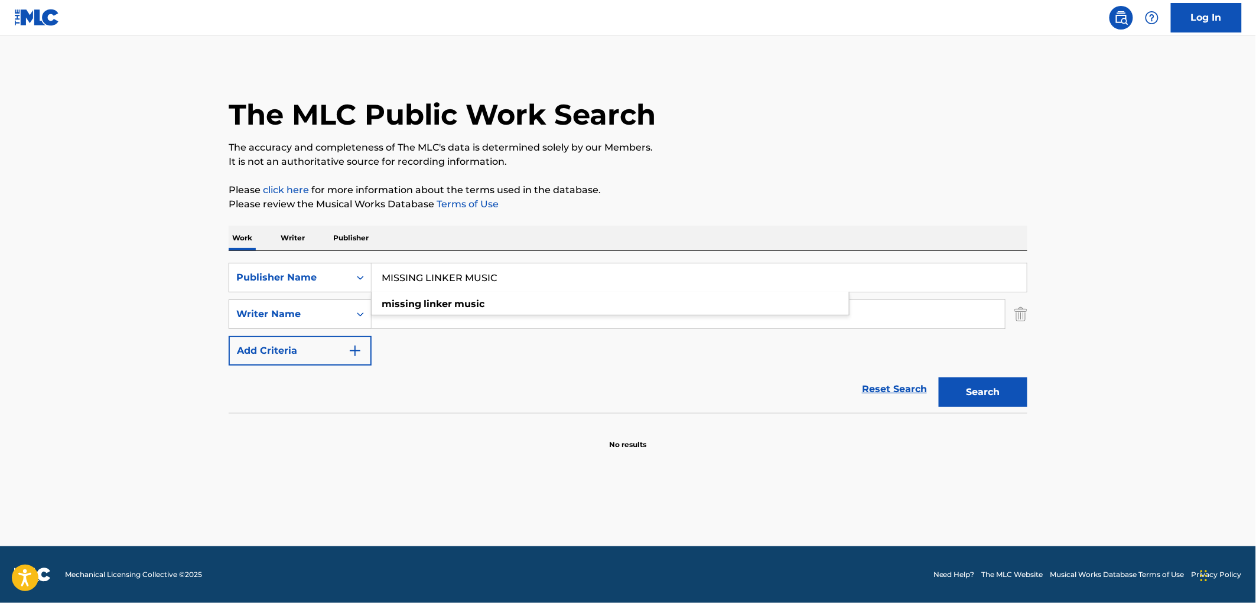
paste input "STANFLO"
type input "STANFLO MUSIC"
click at [947, 404] on button "Search" at bounding box center [983, 393] width 89 height 30
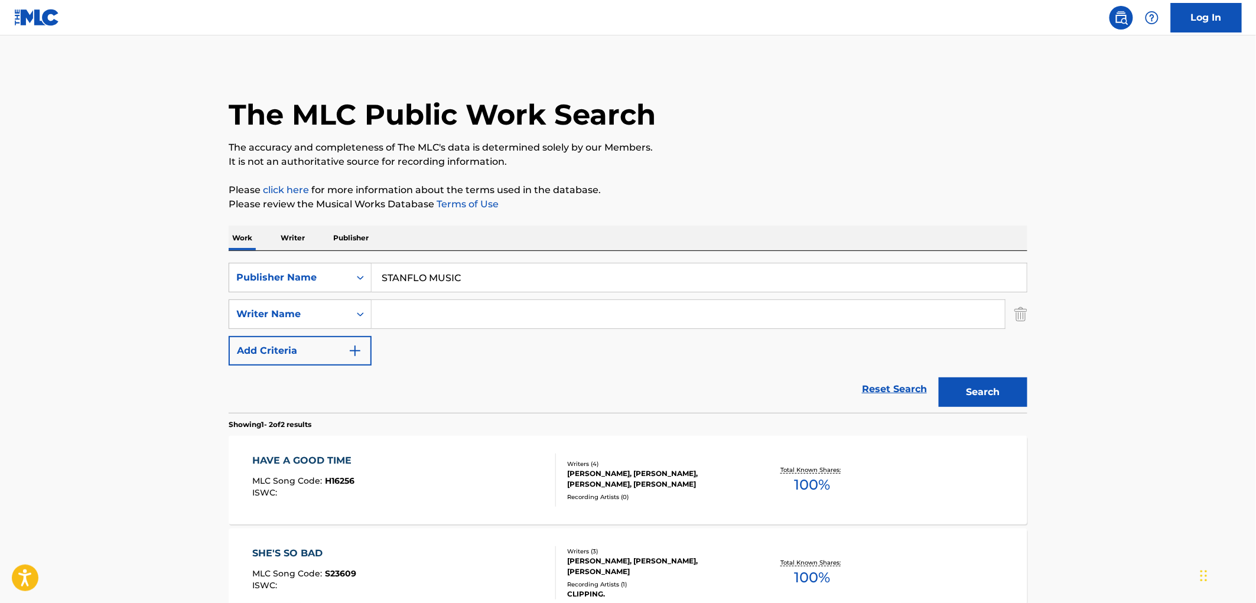
click at [343, 489] on div "ISWC :" at bounding box center [305, 493] width 105 height 9
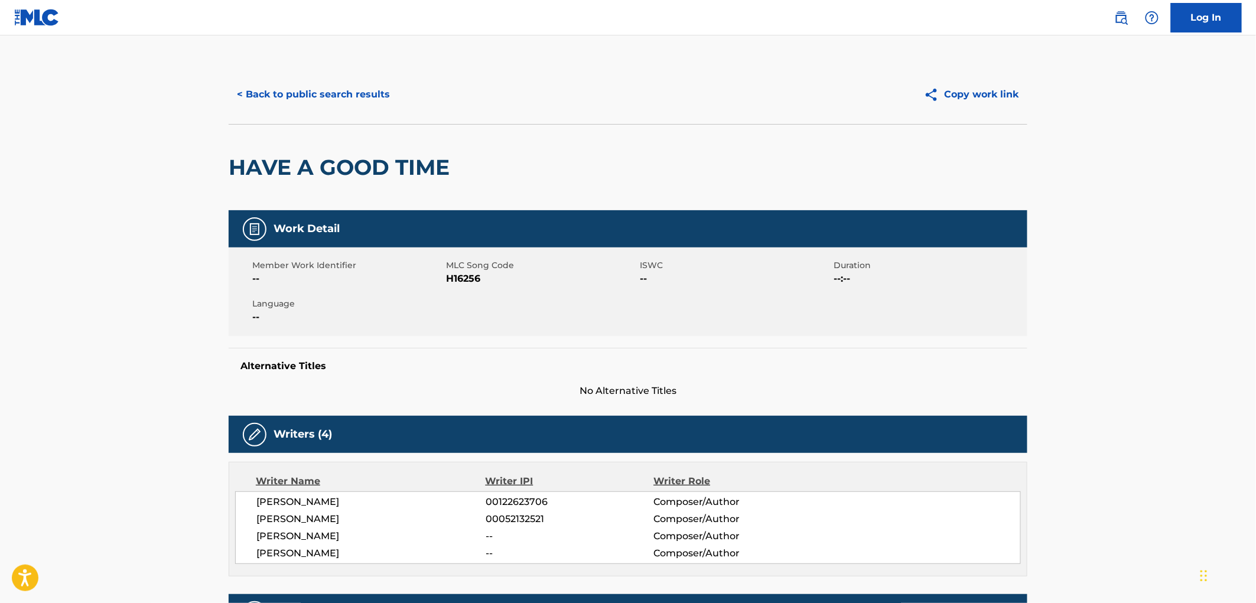
click at [388, 93] on button "< Back to public search results" at bounding box center [314, 95] width 170 height 30
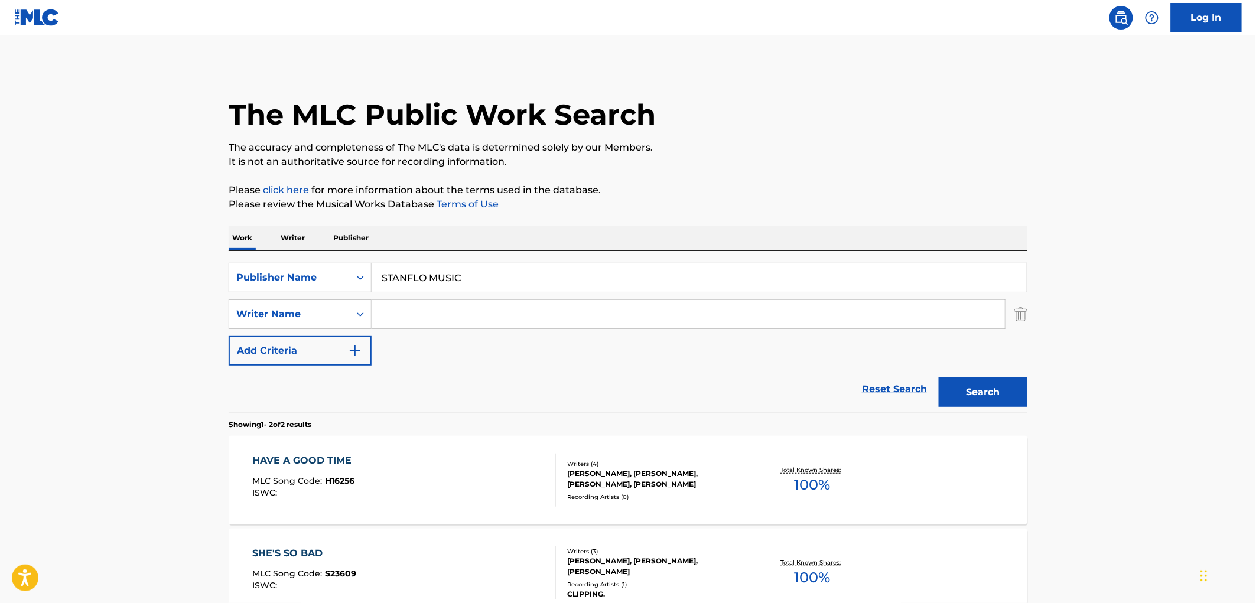
click at [984, 385] on button "Search" at bounding box center [983, 393] width 89 height 30
click at [345, 477] on span "H16256" at bounding box center [341, 481] width 30 height 11
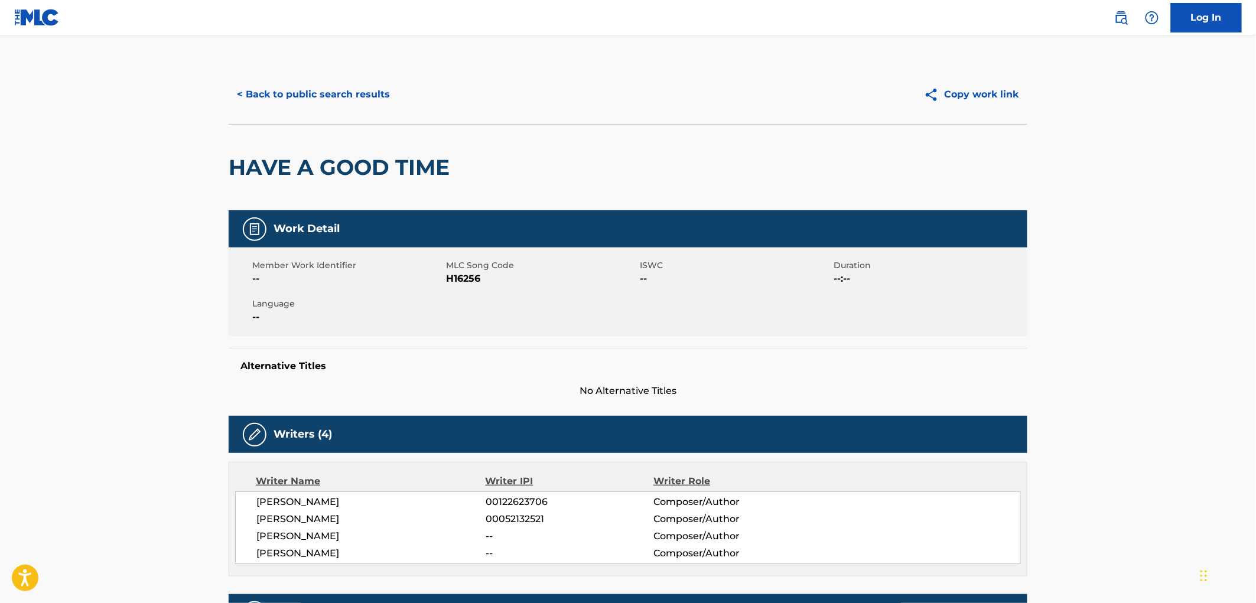
click at [365, 102] on button "< Back to public search results" at bounding box center [314, 95] width 170 height 30
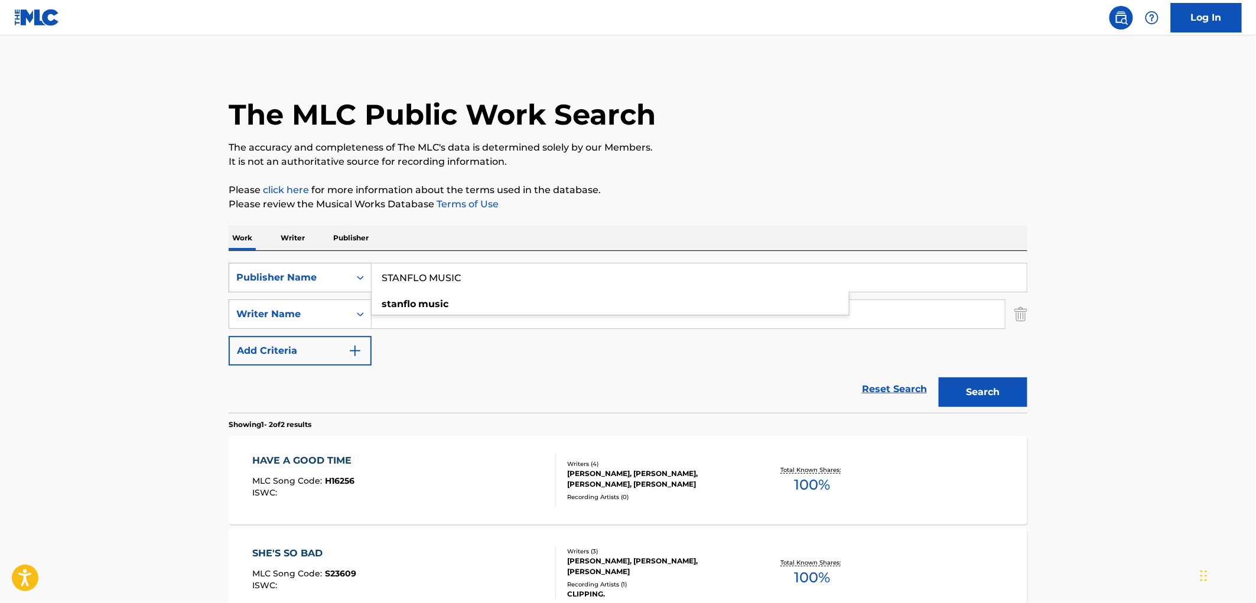
drag, startPoint x: 464, startPoint y: 273, endPoint x: 367, endPoint y: 276, distance: 97.0
click at [357, 276] on div "SearchWithCriteriaae3878b4-c6d1-41cd-be50-67ede056e253 Publisher Name STANFLO M…" at bounding box center [628, 278] width 799 height 30
paste input "ROUND HILL WORKS OBO ROUND HILL SONGS WINERY DOGS"
type input "ROUND HILL WORKS OBO ROUND HILL SONGS WINERY DOGS"
click at [977, 394] on button "Search" at bounding box center [983, 393] width 89 height 30
